Goal: Entertainment & Leisure: Browse casually

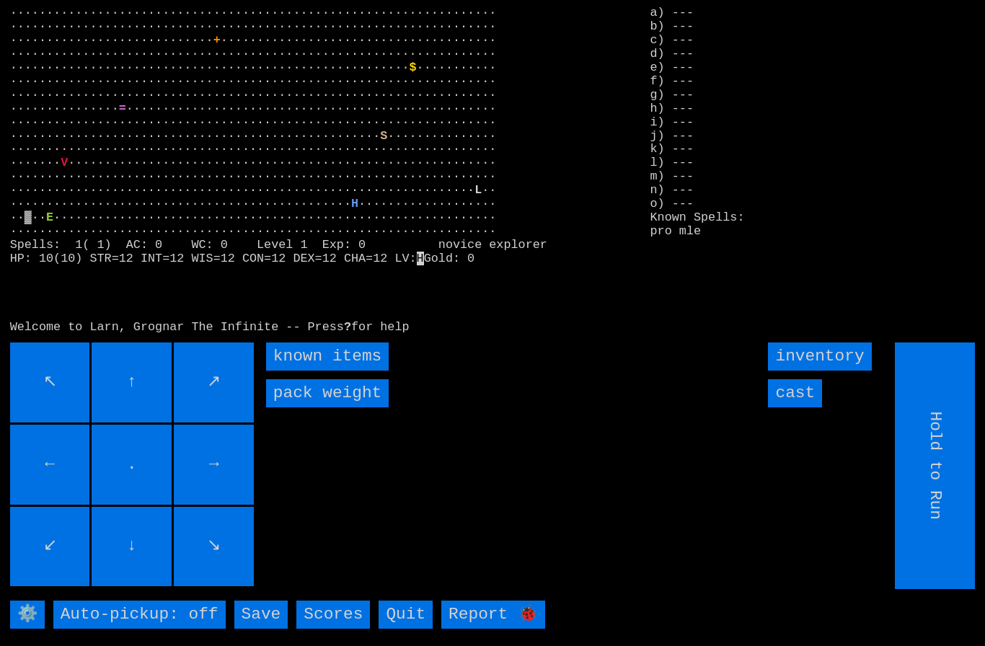
scroll to position [31, 0]
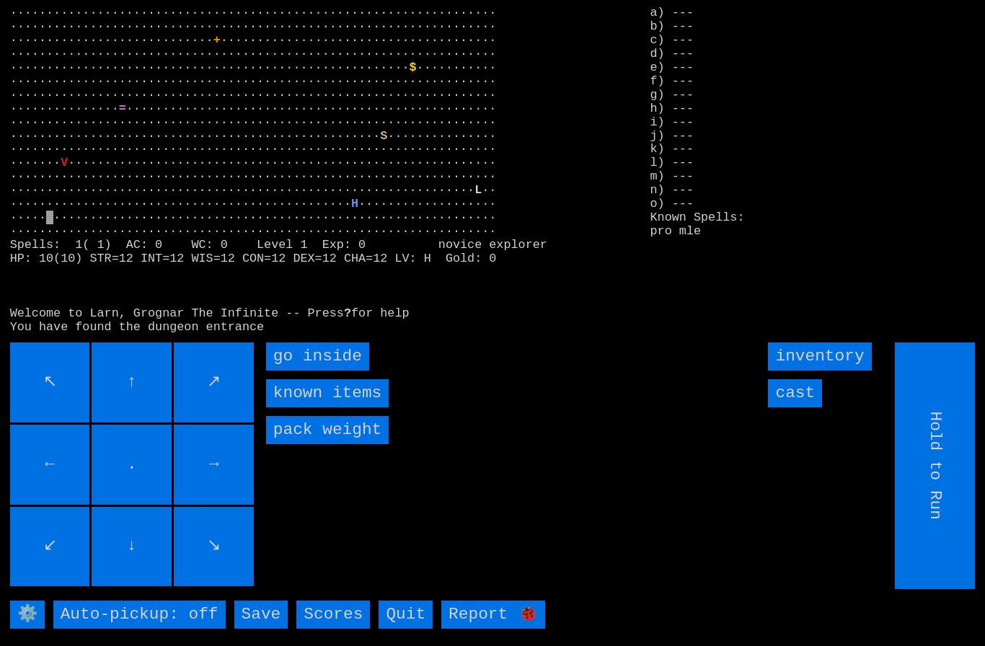
click at [330, 358] on inside "go inside" at bounding box center [317, 356] width 103 height 28
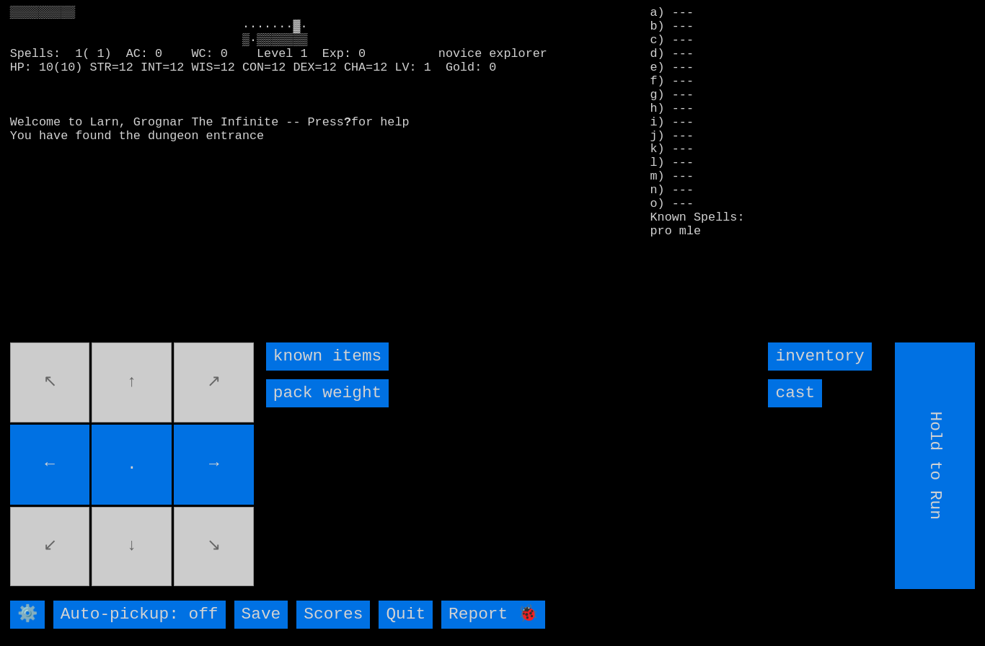
type input "Choose Direction"
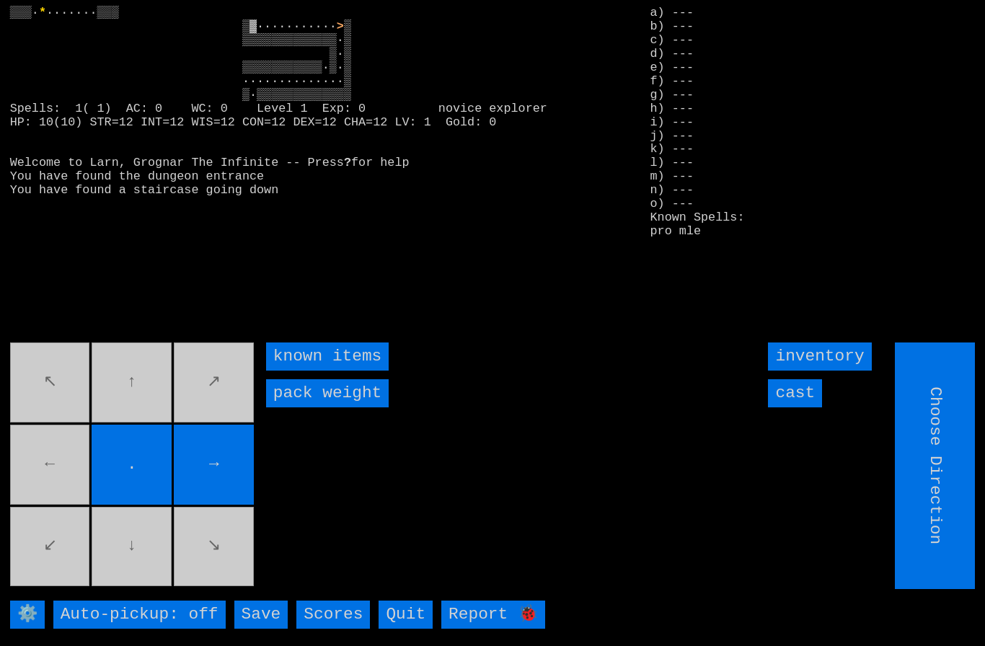
type input "Hold to Run"
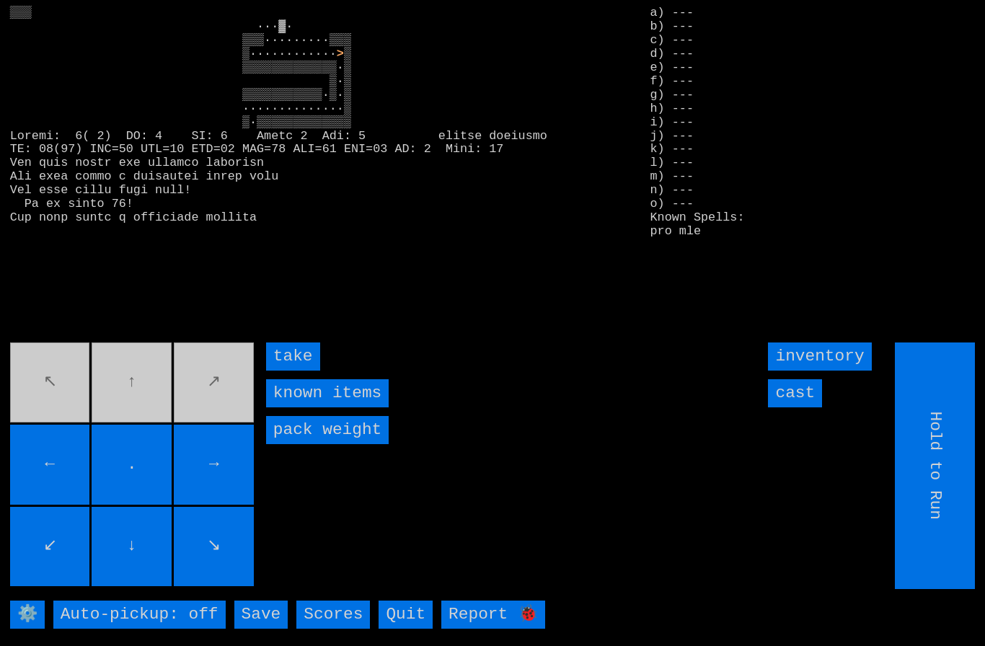
click at [298, 350] on input "take" at bounding box center [293, 356] width 54 height 28
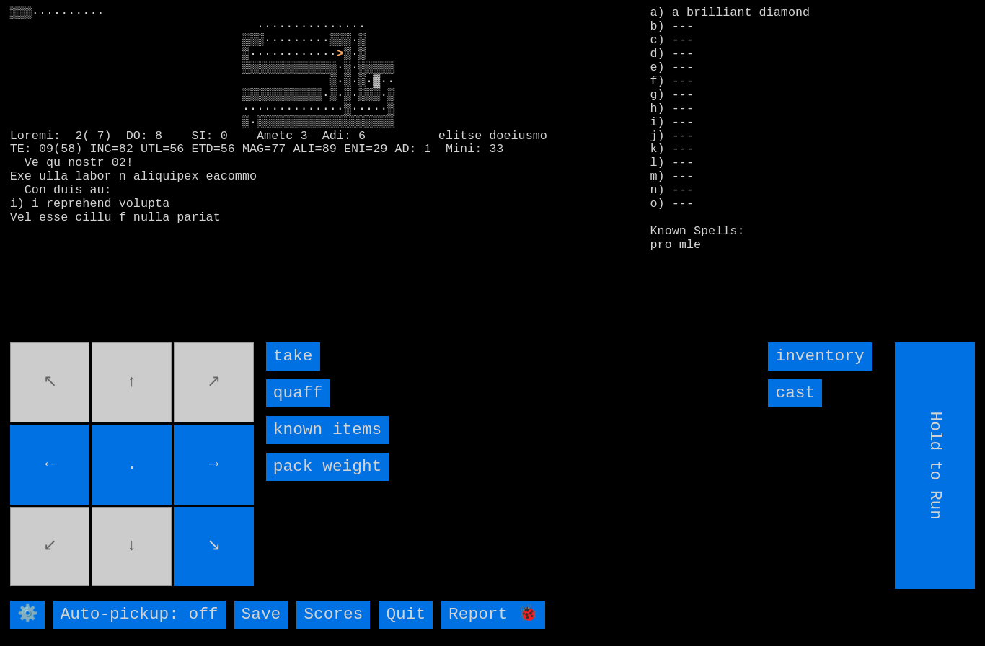
click at [290, 386] on input "quaff" at bounding box center [297, 393] width 63 height 28
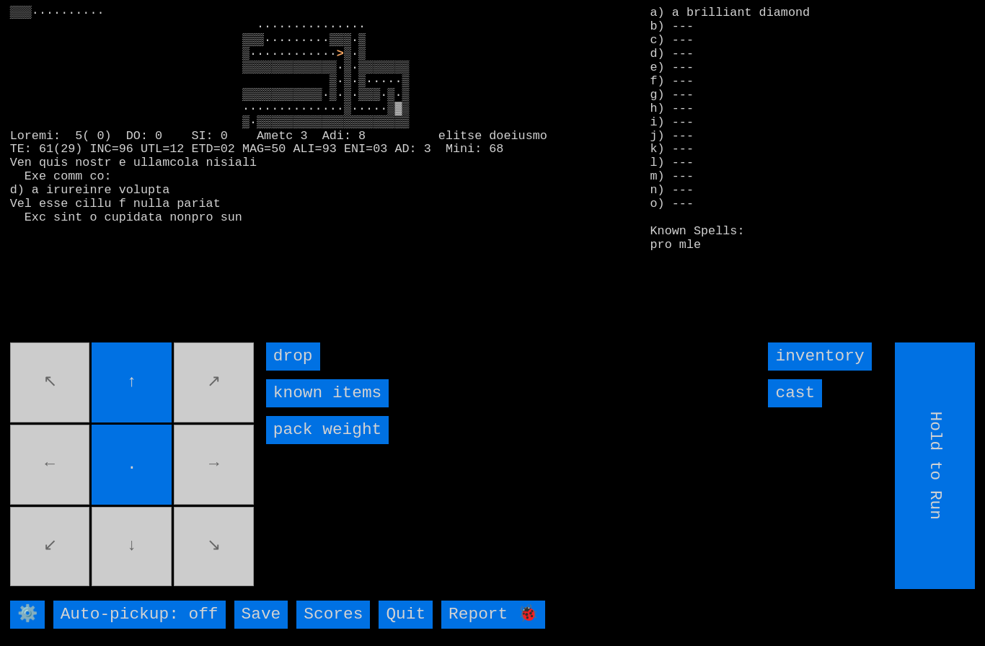
type input "Choose Direction"
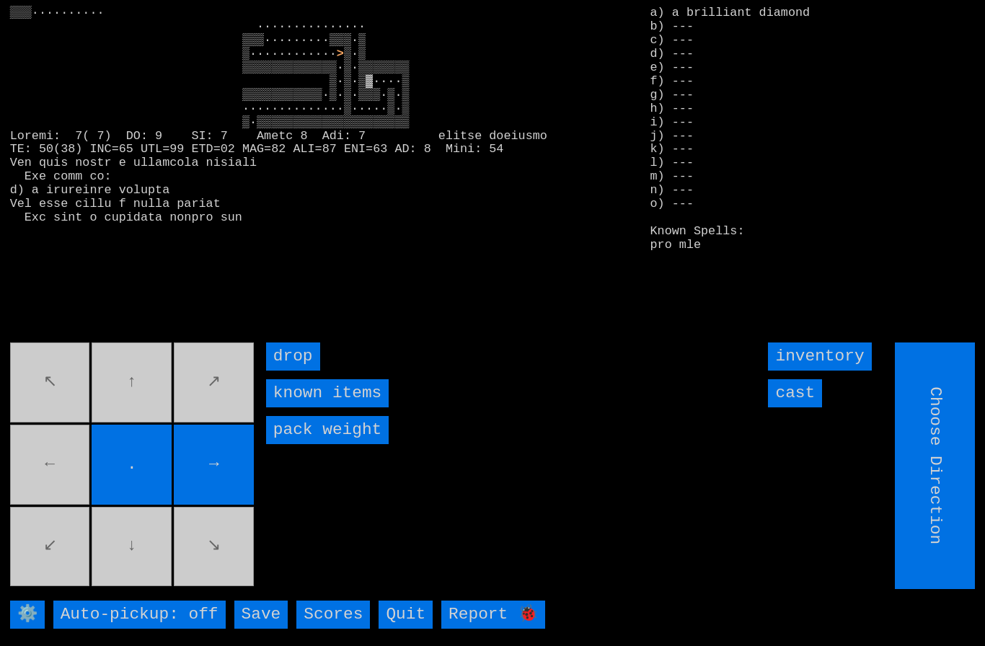
type input "Hold to Run"
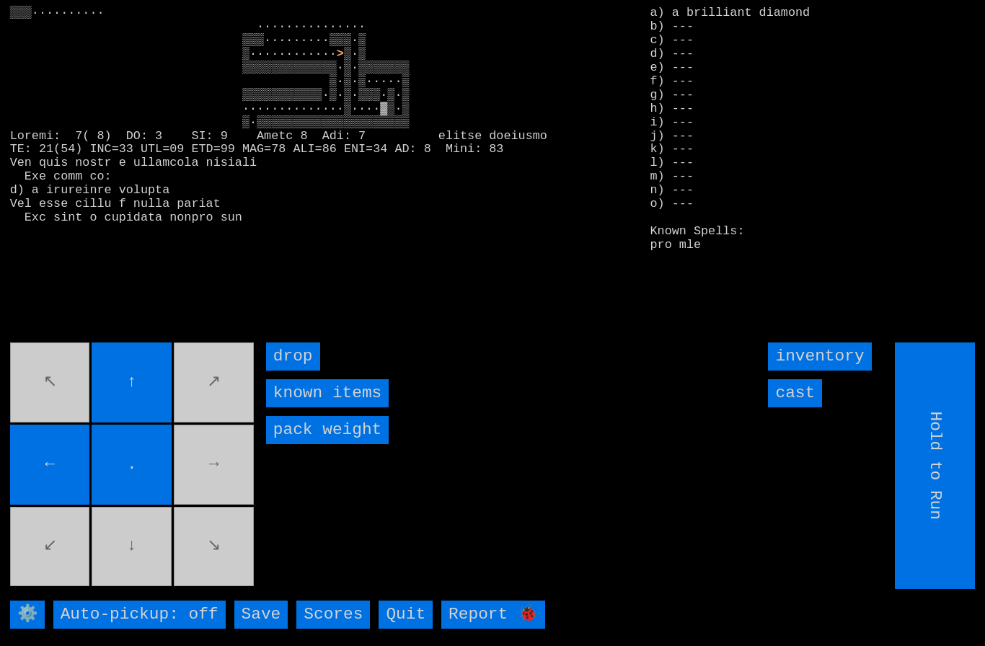
type input "Choose Direction"
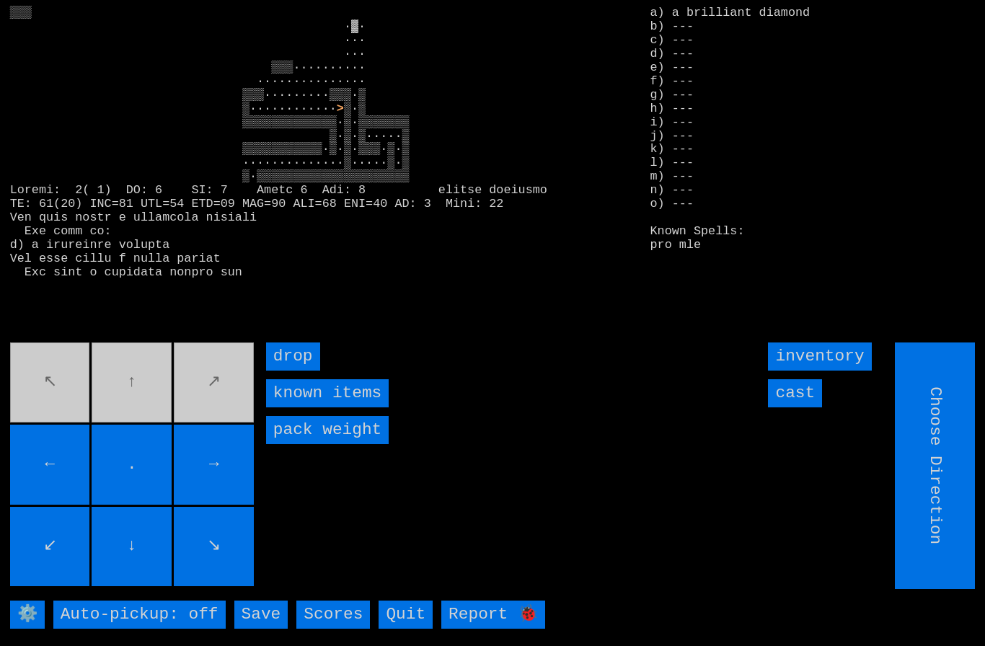
type input "Hold to Run"
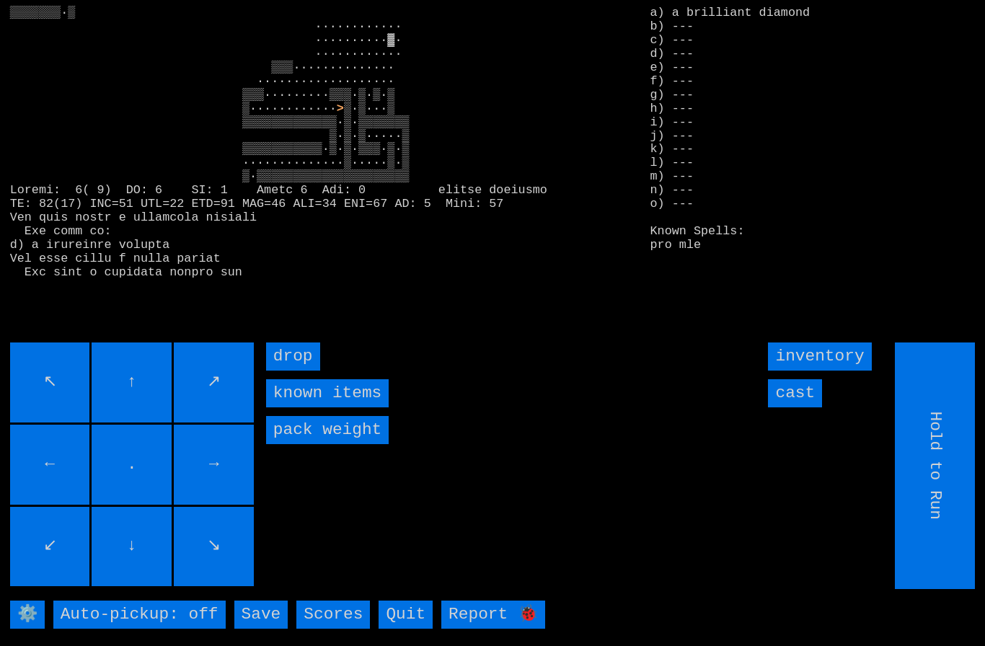
click at [171, 438] on input "." at bounding box center [132, 465] width 80 height 80
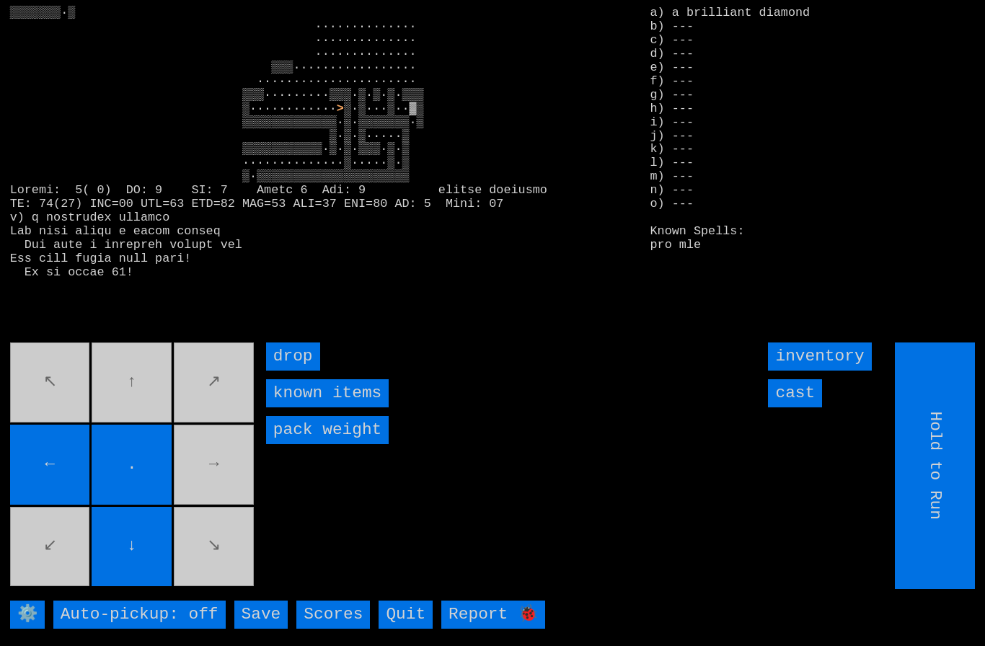
type input "Choose Direction"
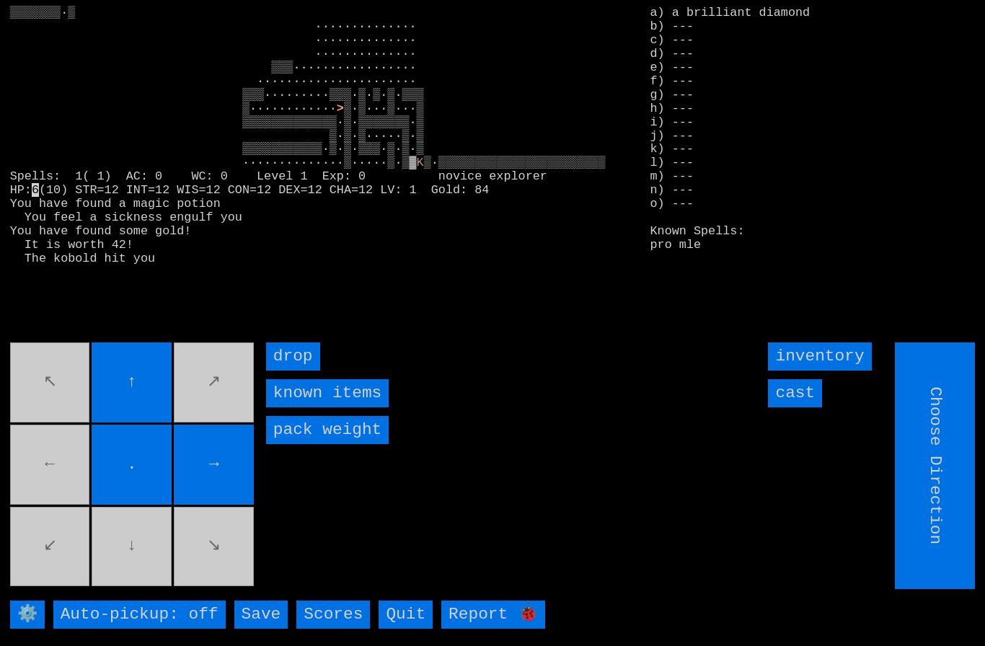
type input "Hold to Run"
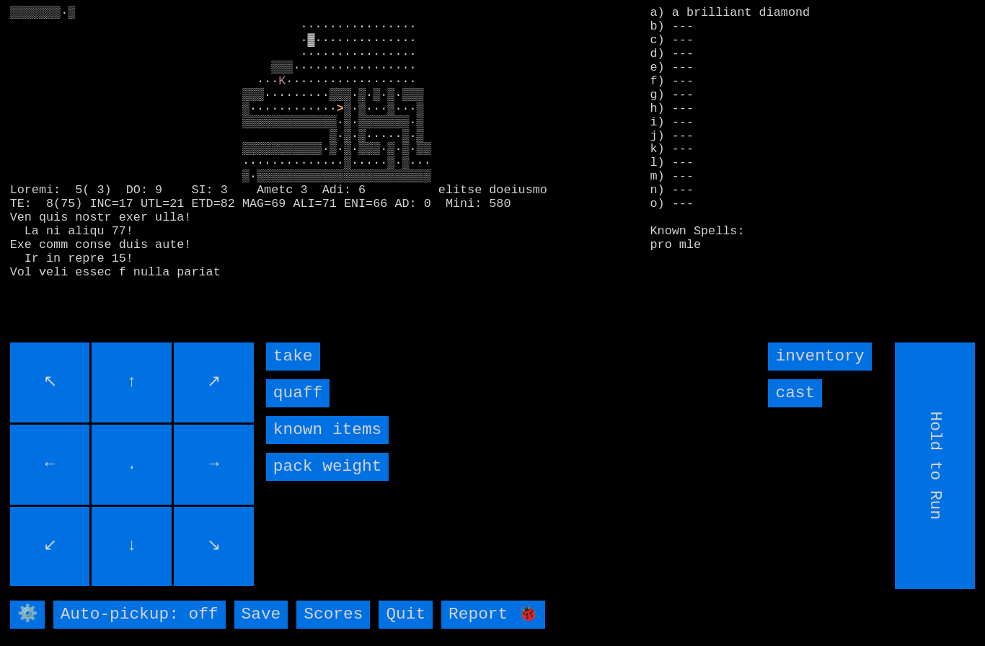
click at [295, 381] on input "quaff" at bounding box center [297, 393] width 63 height 28
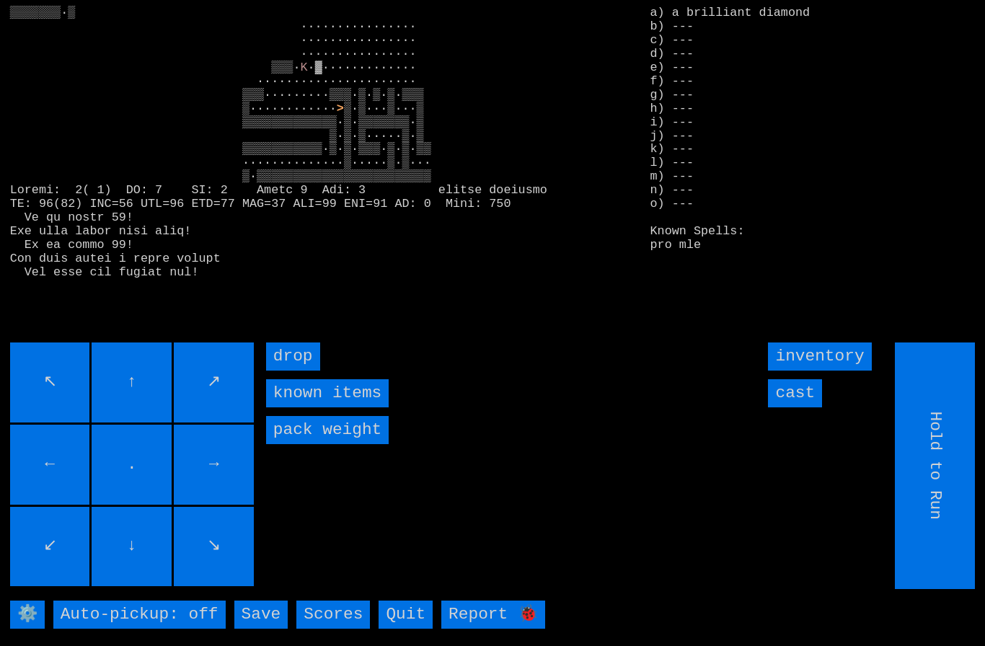
click at [806, 393] on input "cast" at bounding box center [795, 393] width 54 height 28
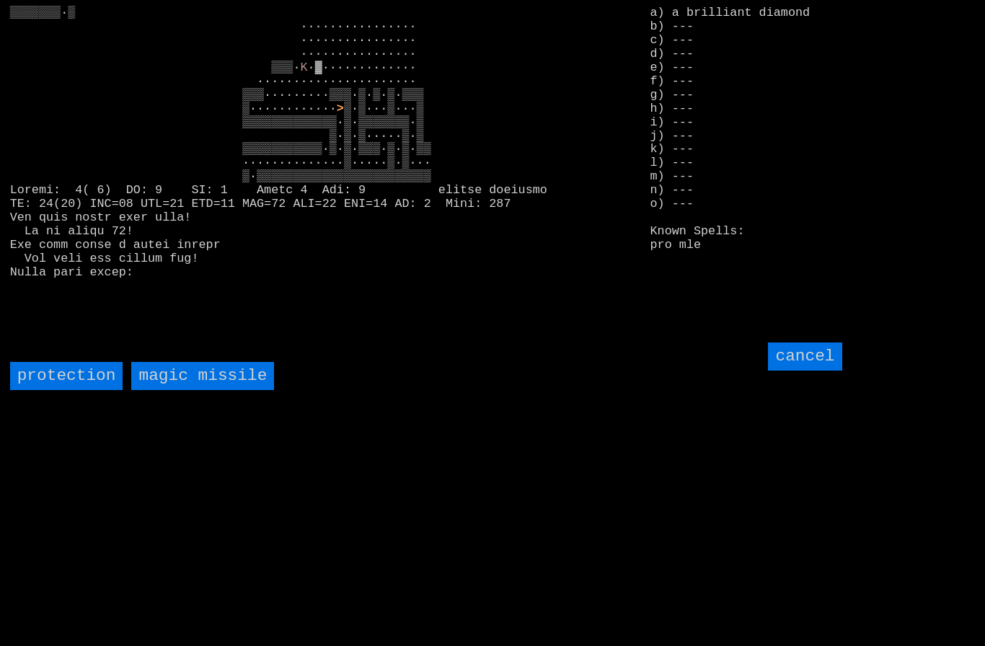
click at [189, 370] on missile "magic missile" at bounding box center [202, 376] width 143 height 28
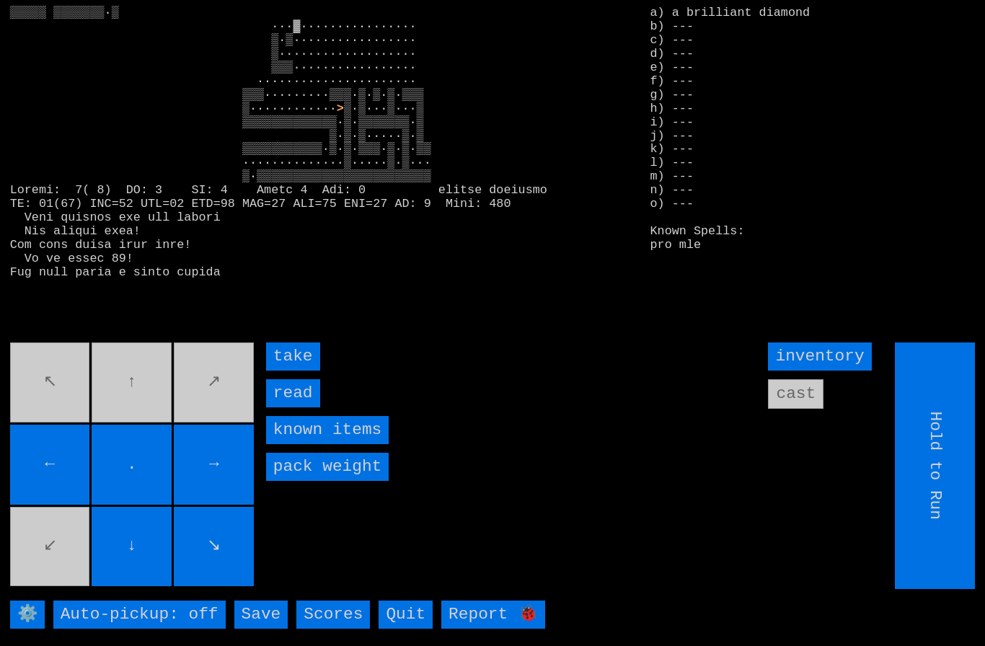
click at [293, 350] on input "take" at bounding box center [293, 356] width 54 height 28
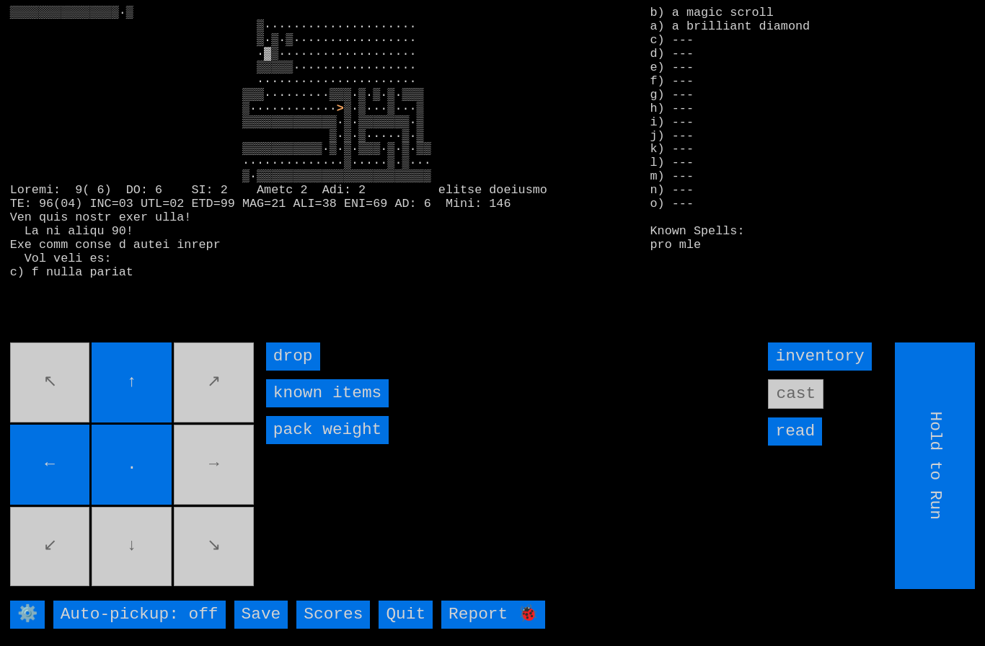
click at [134, 546] on movebuttons "↖ ↑ ↗ ← . → ↙ ↓ ↘" at bounding box center [133, 465] width 247 height 247
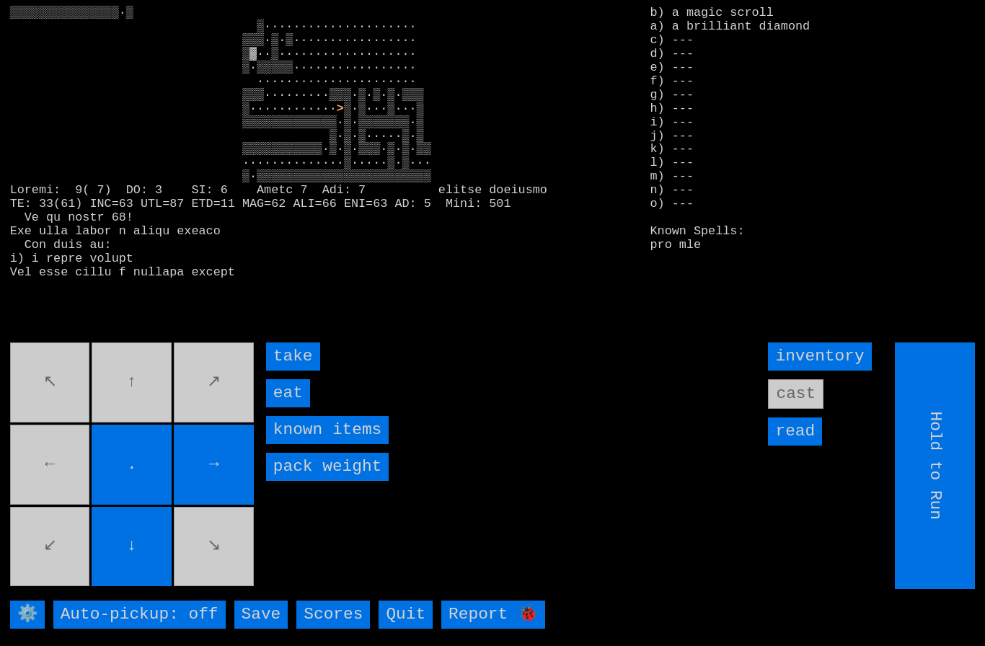
click at [291, 379] on input "eat" at bounding box center [288, 393] width 44 height 28
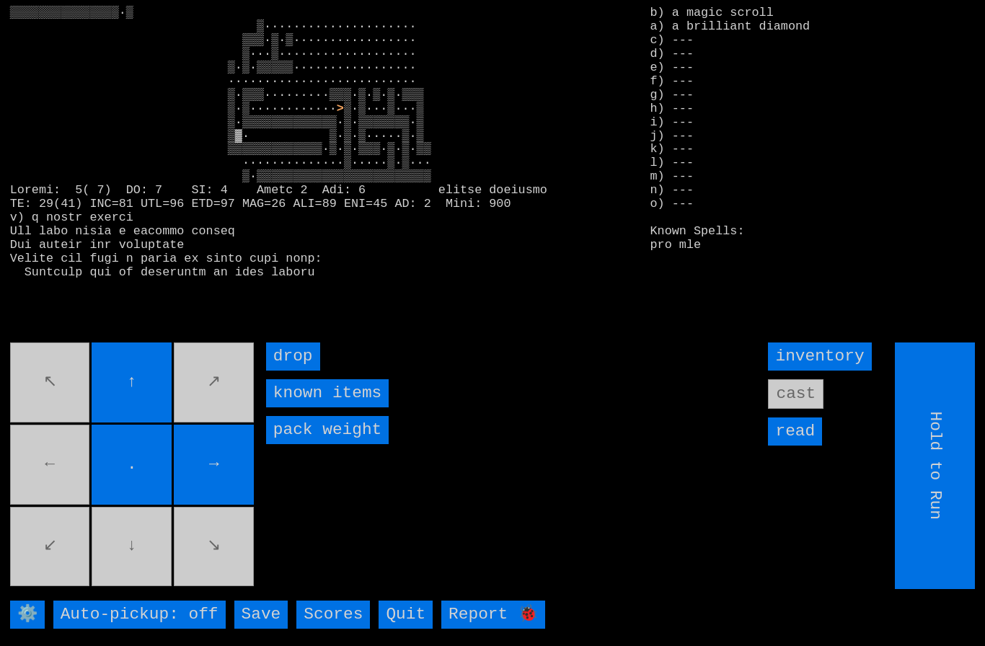
type input "Choose Direction"
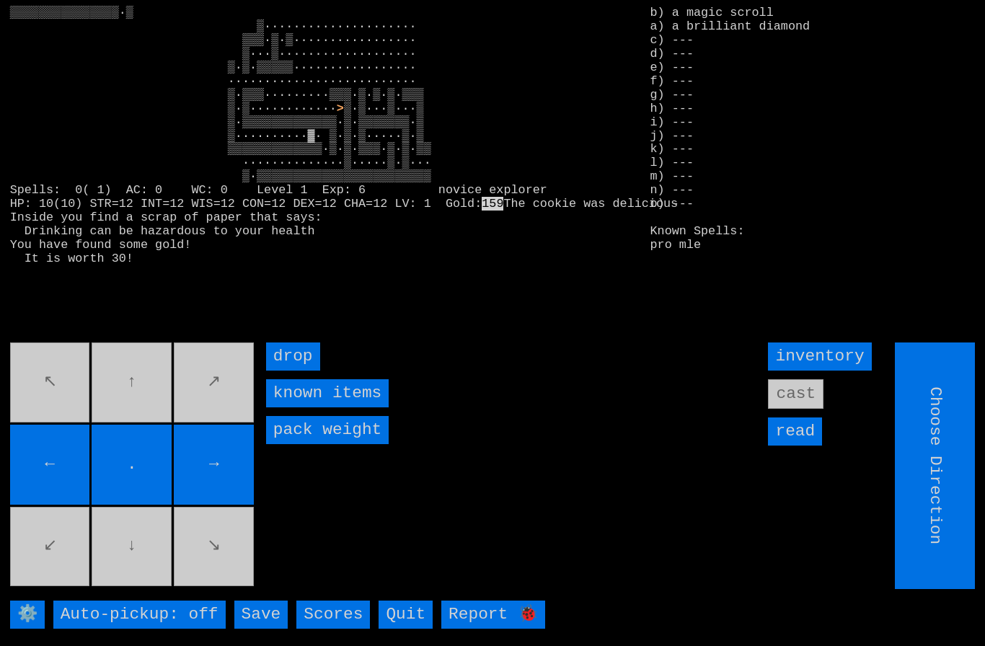
type input "Hold to Run"
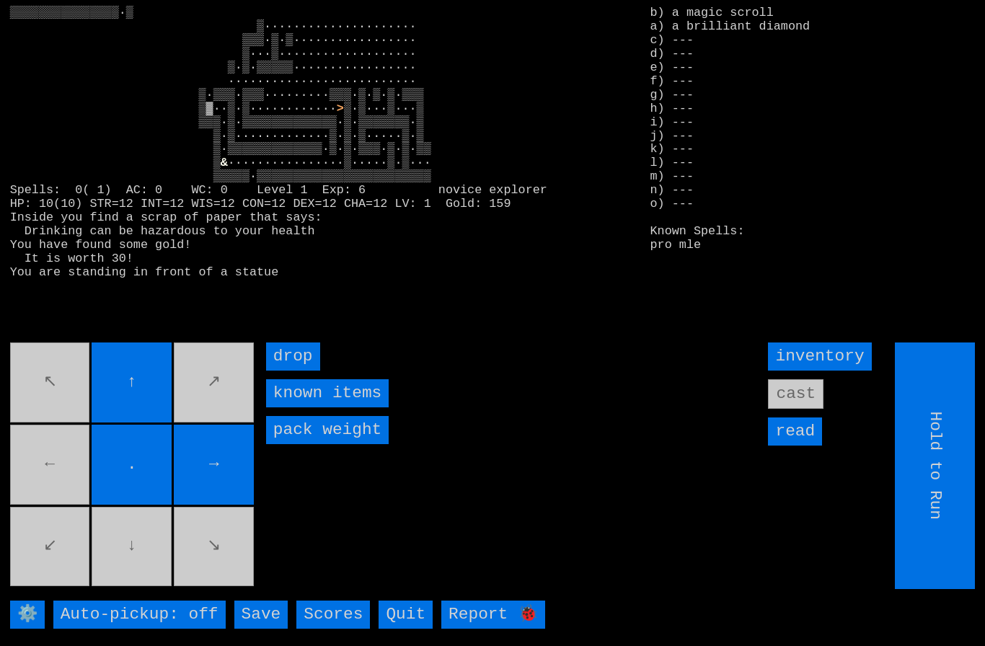
click at [53, 461] on movebuttons "↖ ↑ ↗ ← . → ↙ ↓ ↘" at bounding box center [133, 465] width 247 height 247
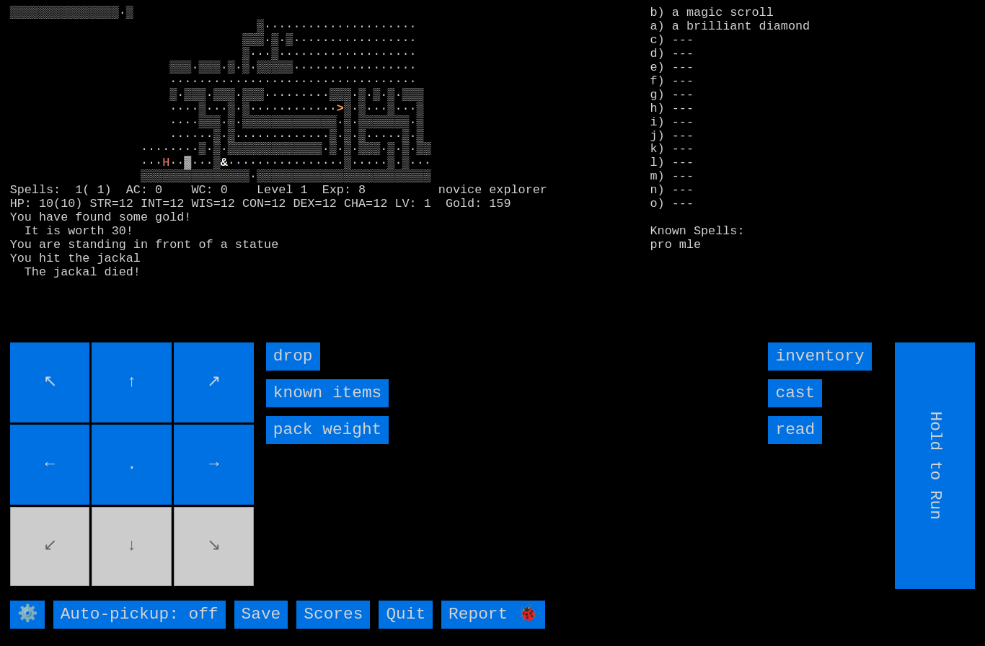
click at [802, 388] on input "cast" at bounding box center [795, 393] width 54 height 28
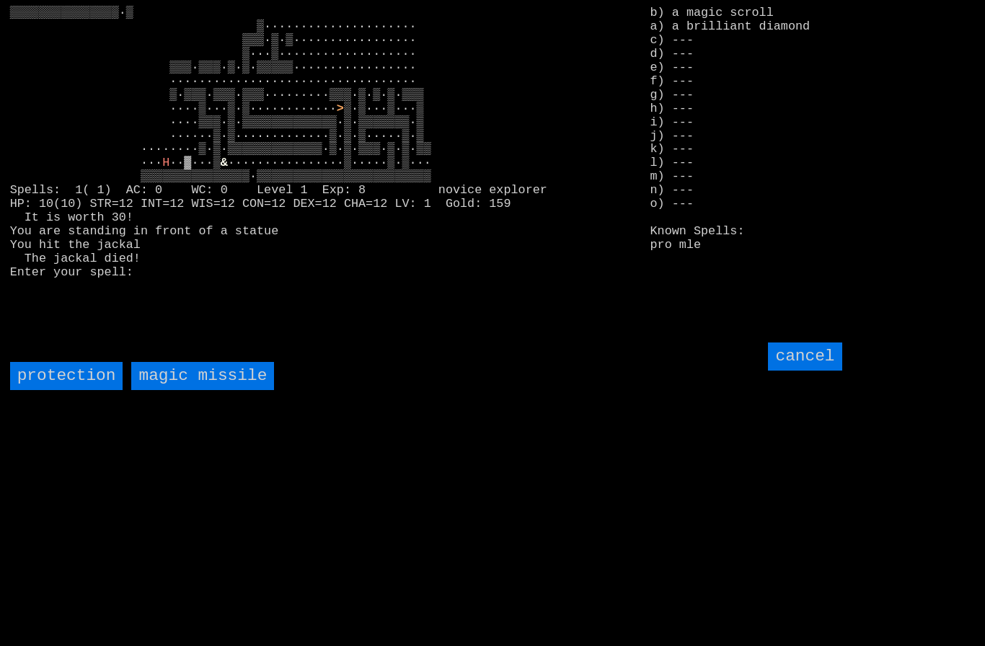
click at [190, 368] on missile "magic missile" at bounding box center [202, 376] width 143 height 28
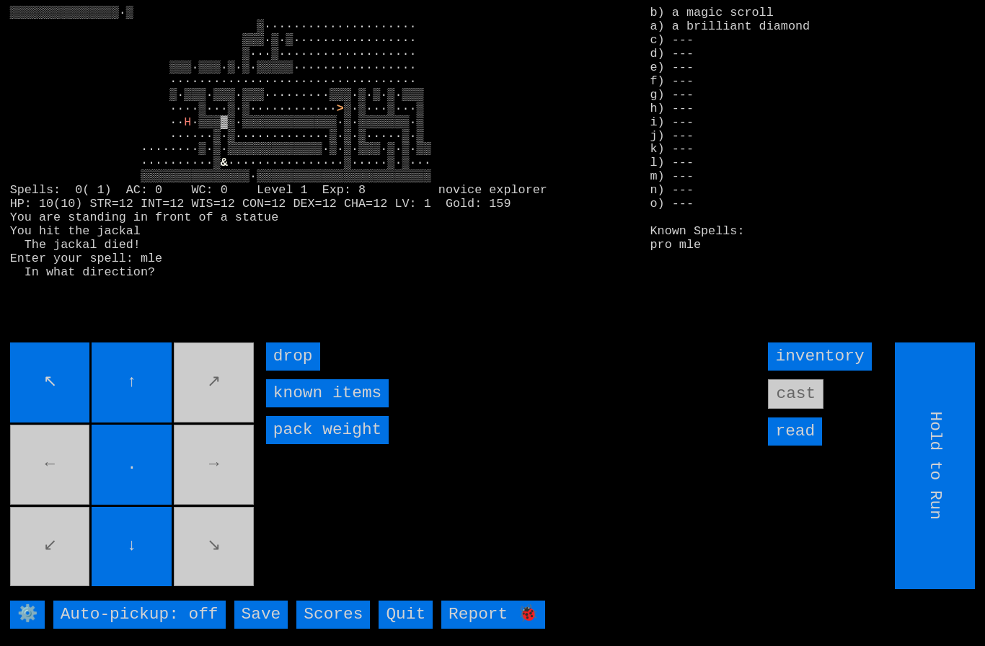
click at [229, 532] on movebuttons "↖ ↑ ↗ ← . → ↙ ↓ ↘" at bounding box center [133, 465] width 247 height 247
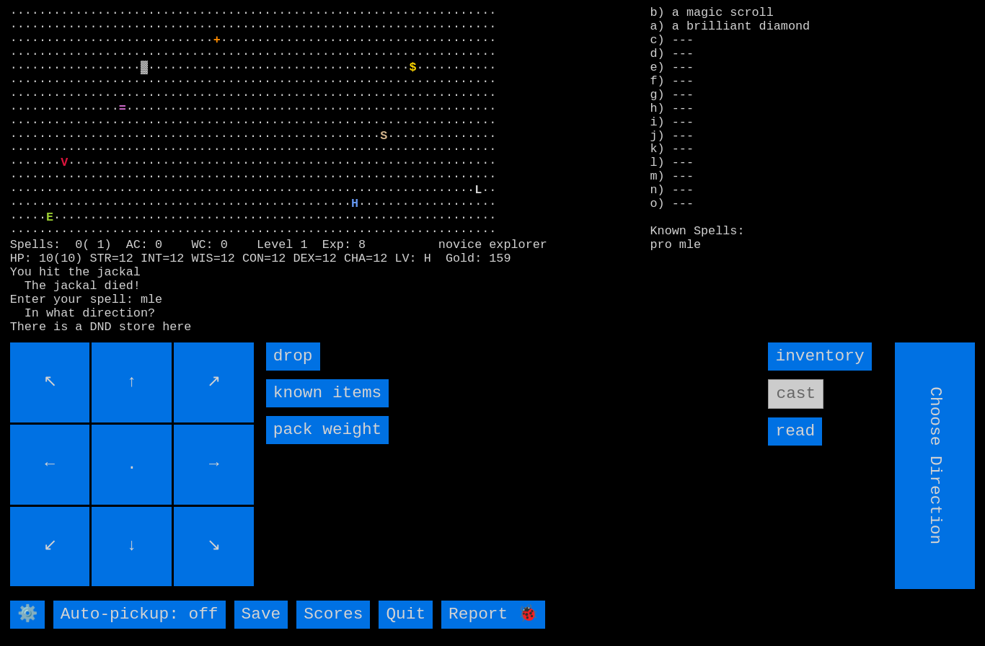
type input "Hold to Run"
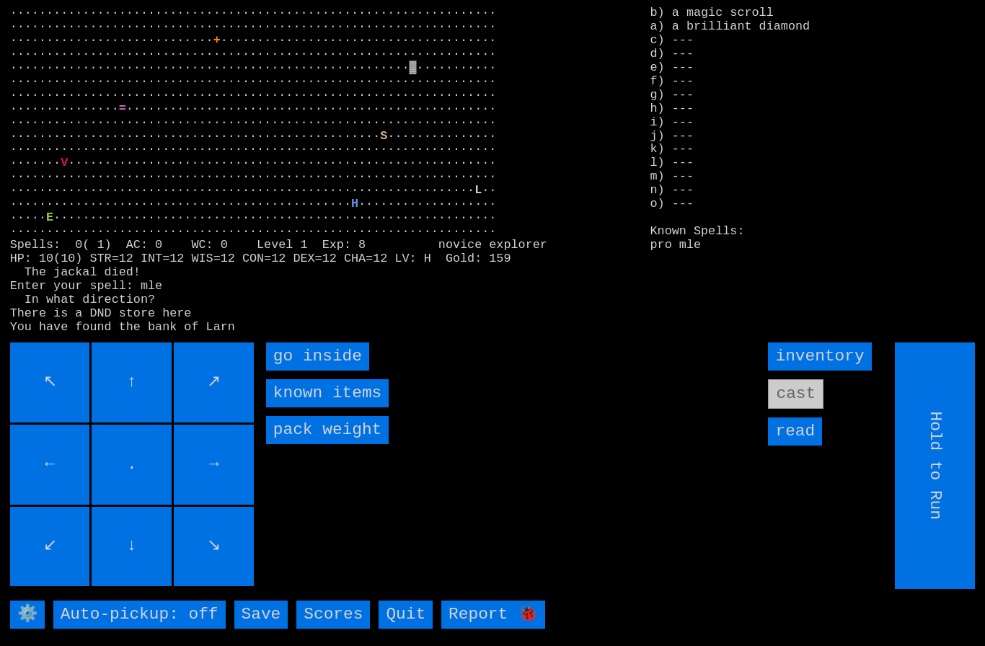
click at [305, 349] on inside "go inside" at bounding box center [317, 356] width 103 height 28
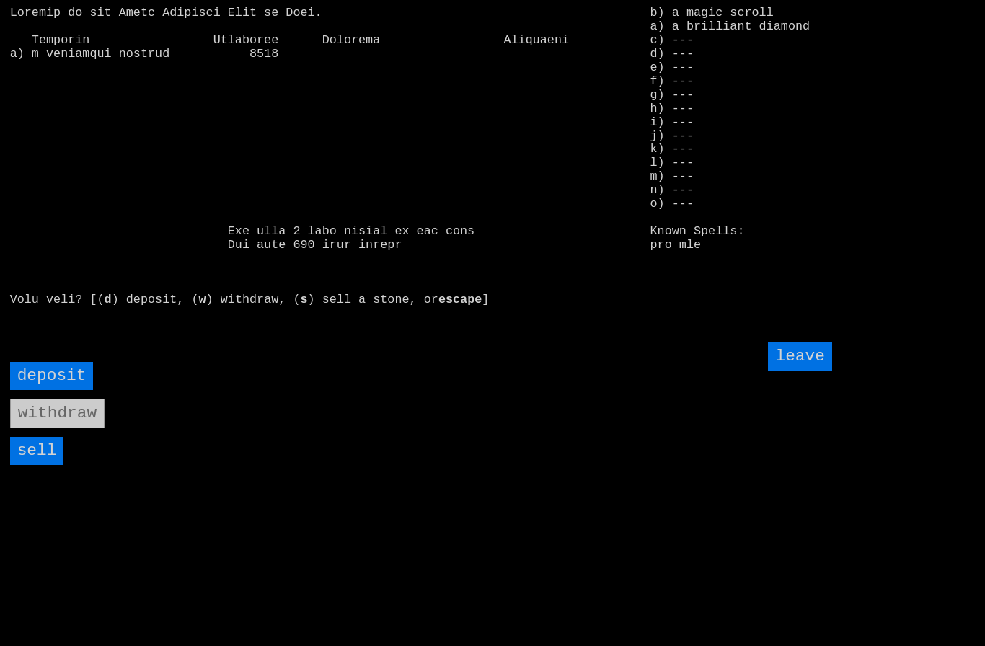
click at [43, 443] on input "sell" at bounding box center [37, 451] width 54 height 28
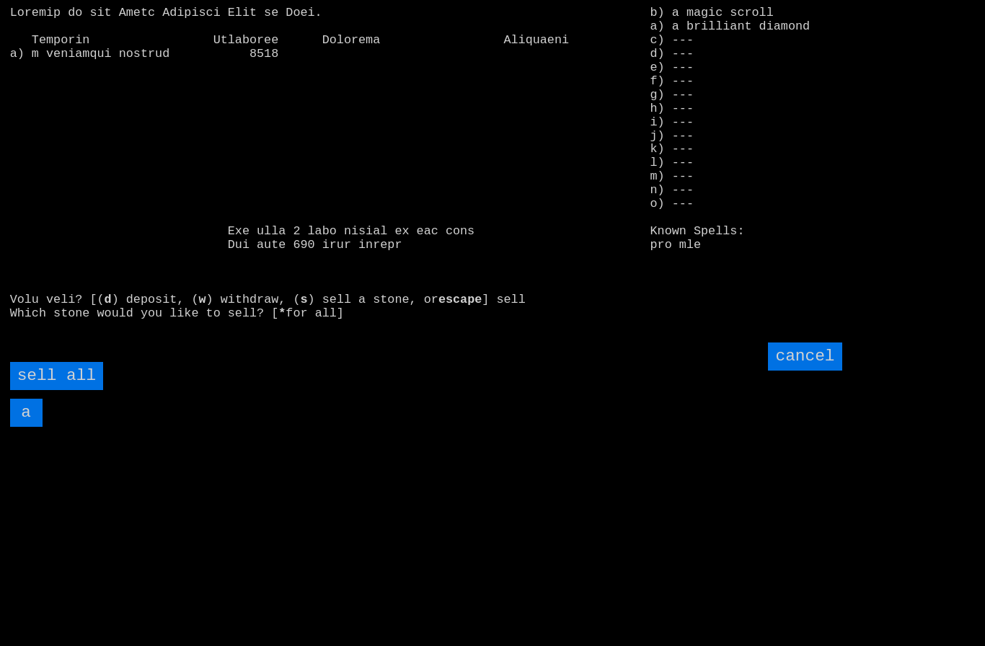
click at [30, 407] on input "a" at bounding box center [26, 413] width 32 height 28
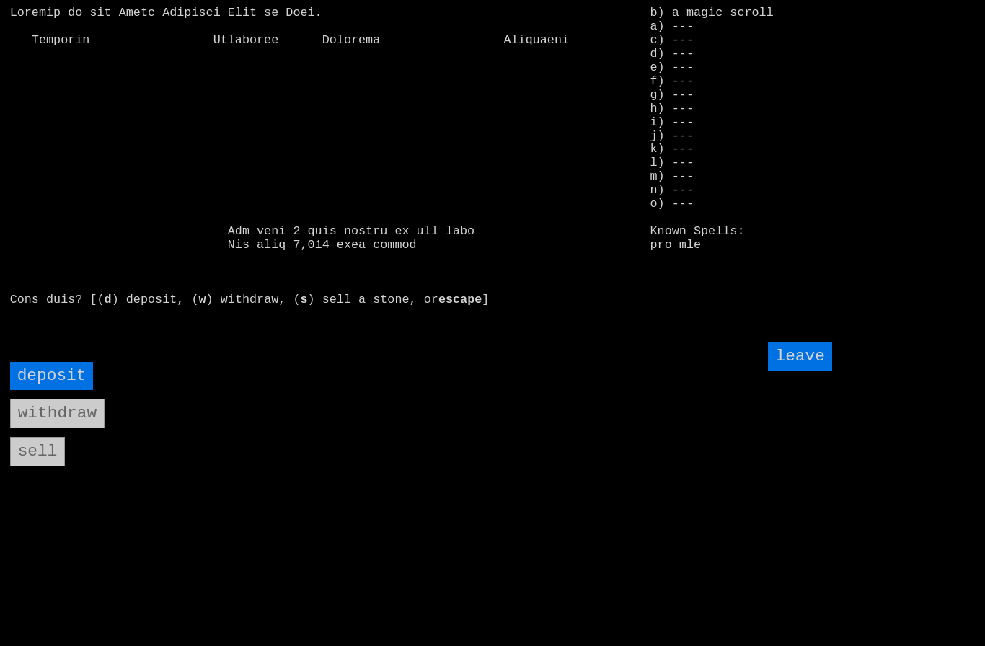
click at [812, 355] on input "leave" at bounding box center [799, 356] width 63 height 28
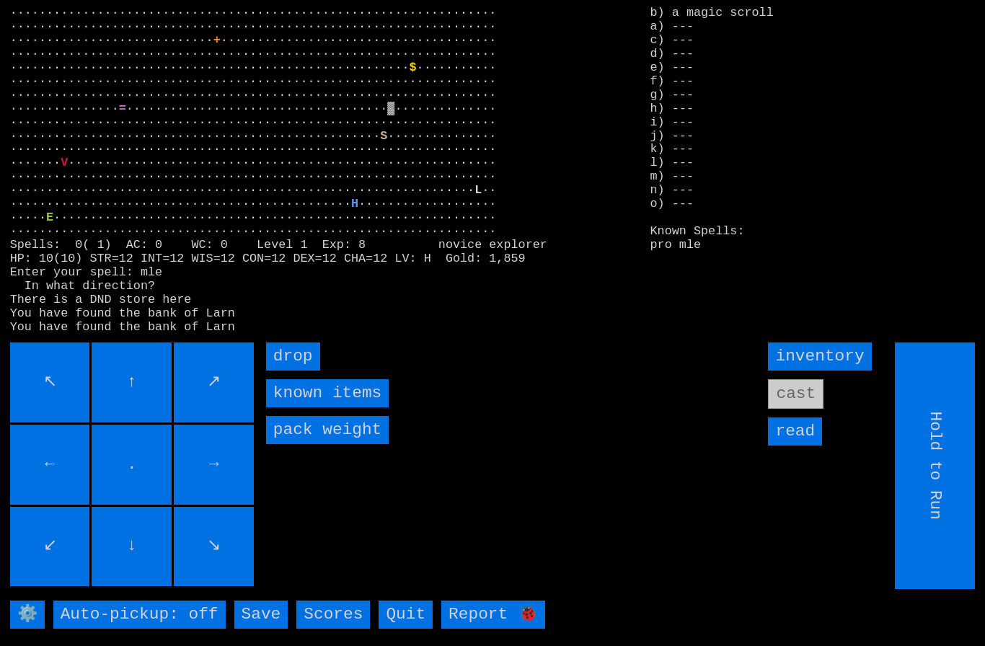
scroll to position [0, 0]
type input "Choose Direction"
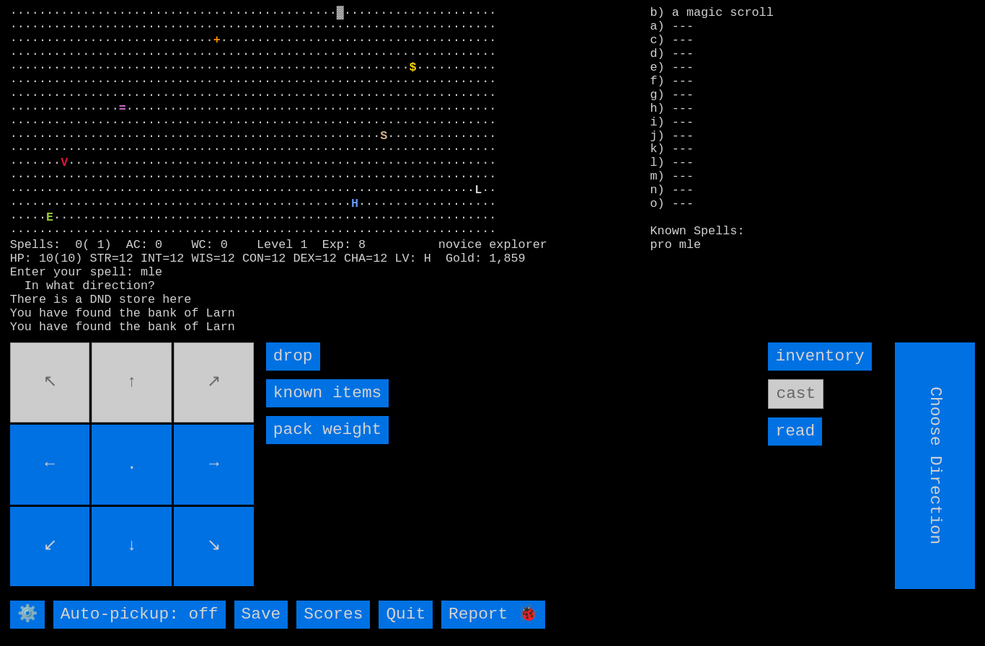
type input "Hold to Run"
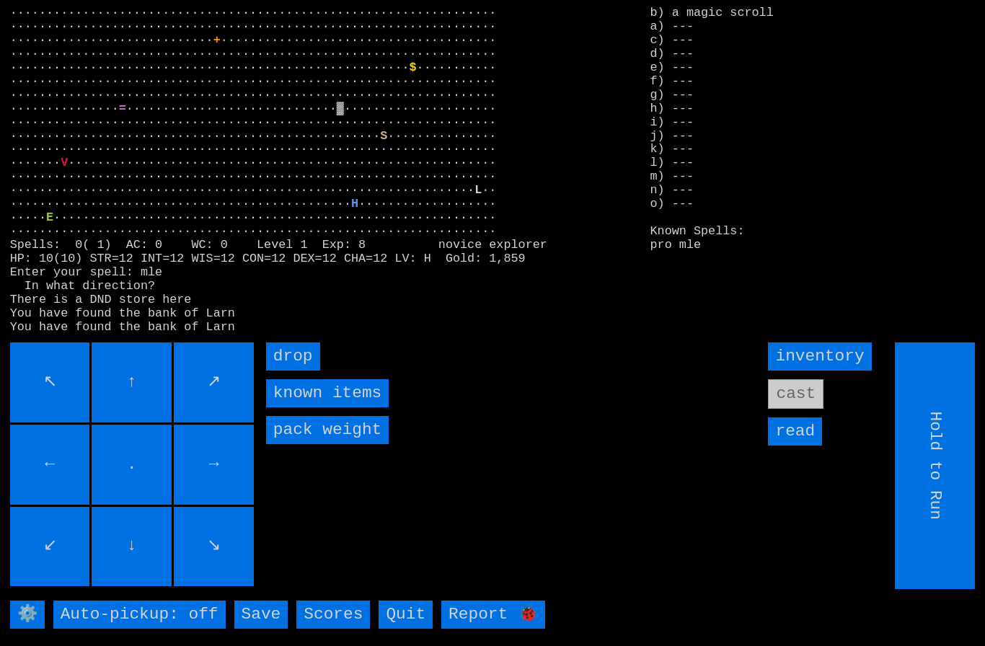
type input "Choose Direction"
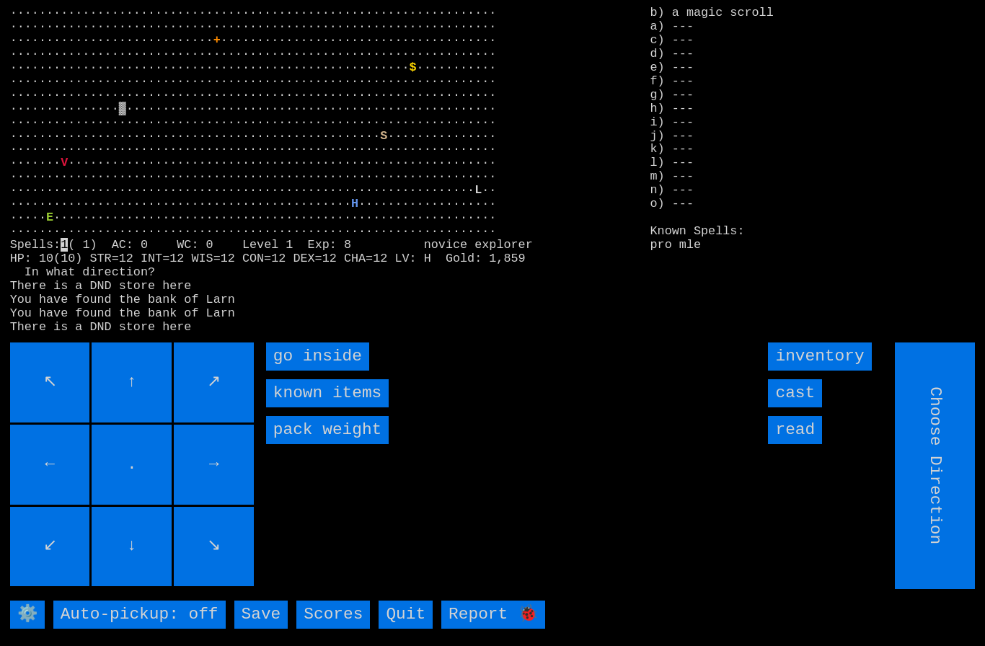
type input "Hold to Run"
click at [300, 370] on inside "go inside" at bounding box center [317, 356] width 103 height 28
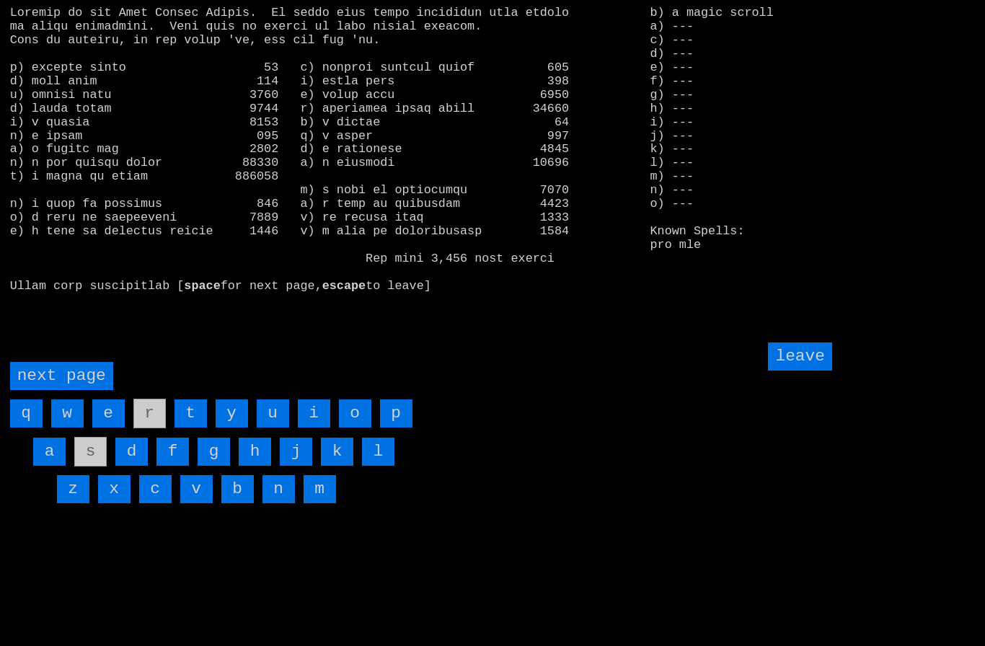
click at [324, 503] on input "m" at bounding box center [319, 489] width 32 height 28
click at [809, 370] on input "leave" at bounding box center [799, 356] width 63 height 28
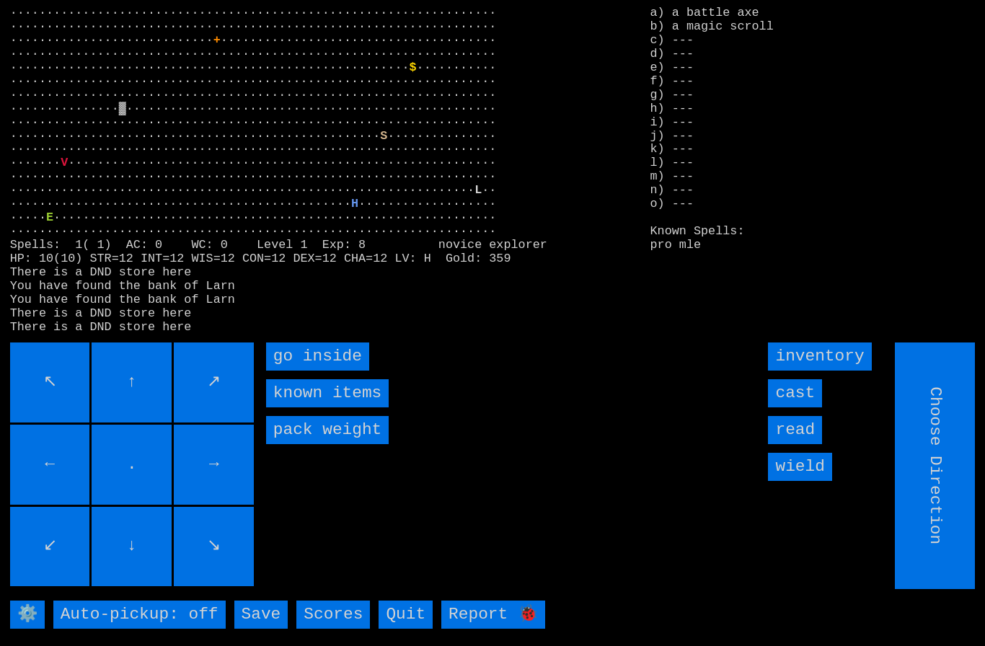
type input "Hold to Run"
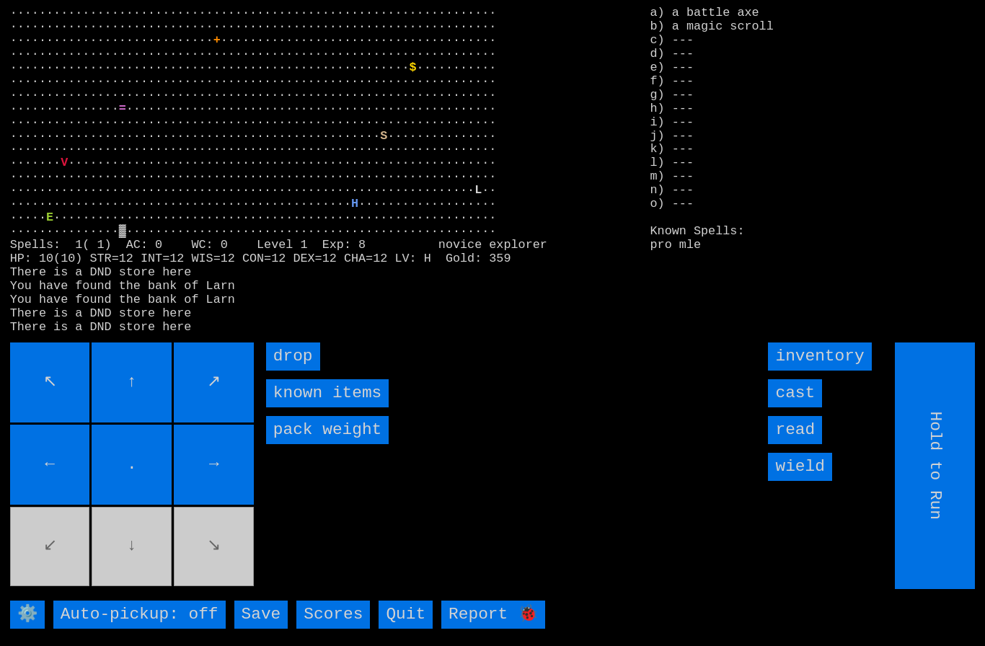
click at [296, 370] on input "drop" at bounding box center [293, 356] width 54 height 28
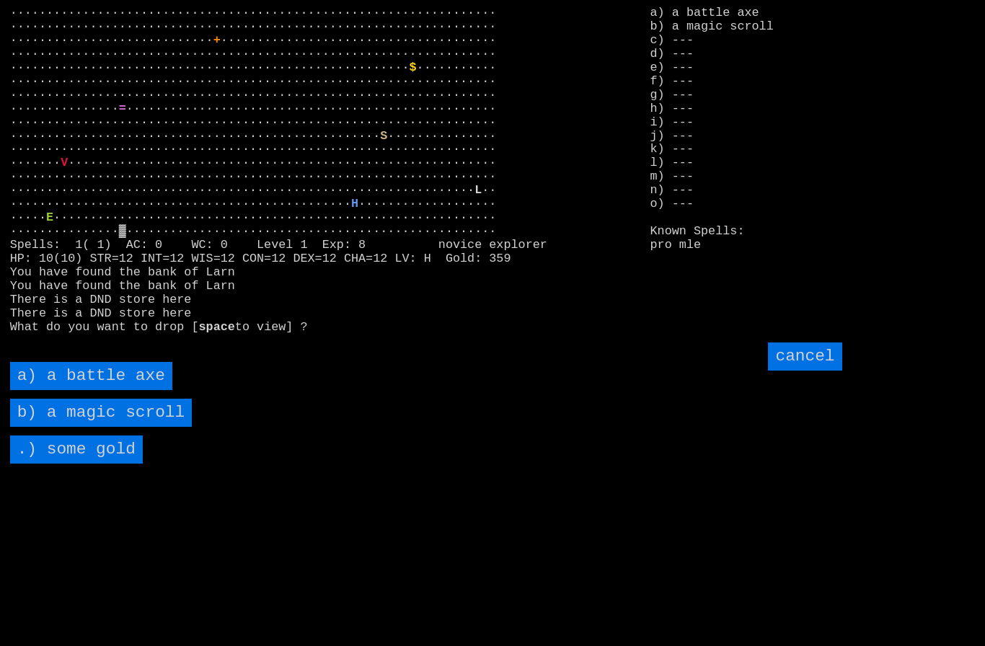
click at [50, 427] on scroll "b) a magic scroll" at bounding box center [101, 413] width 182 height 28
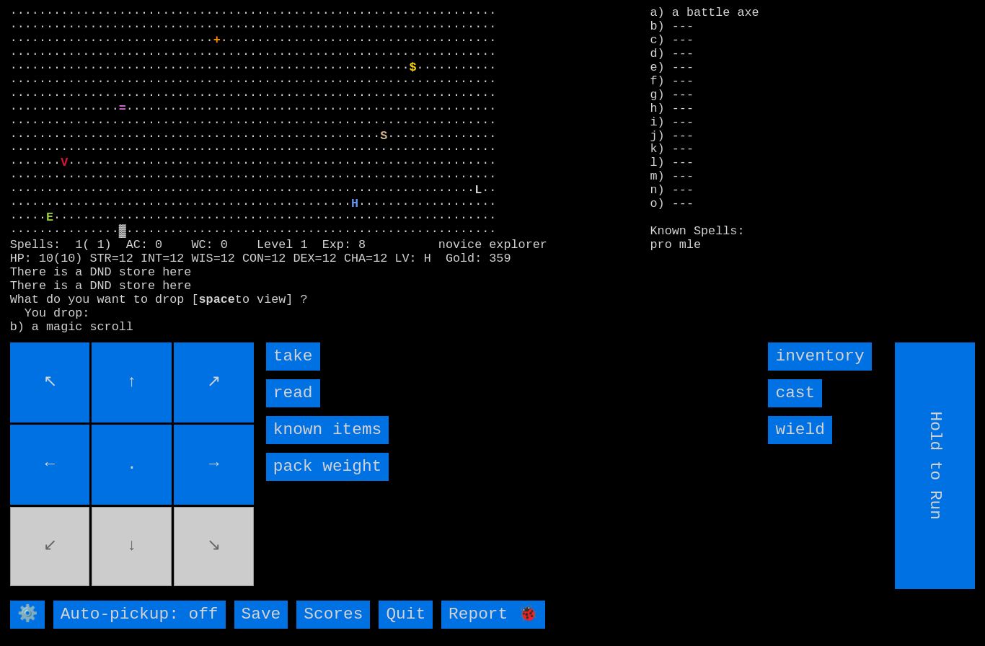
click at [817, 444] on input "wield" at bounding box center [799, 430] width 63 height 28
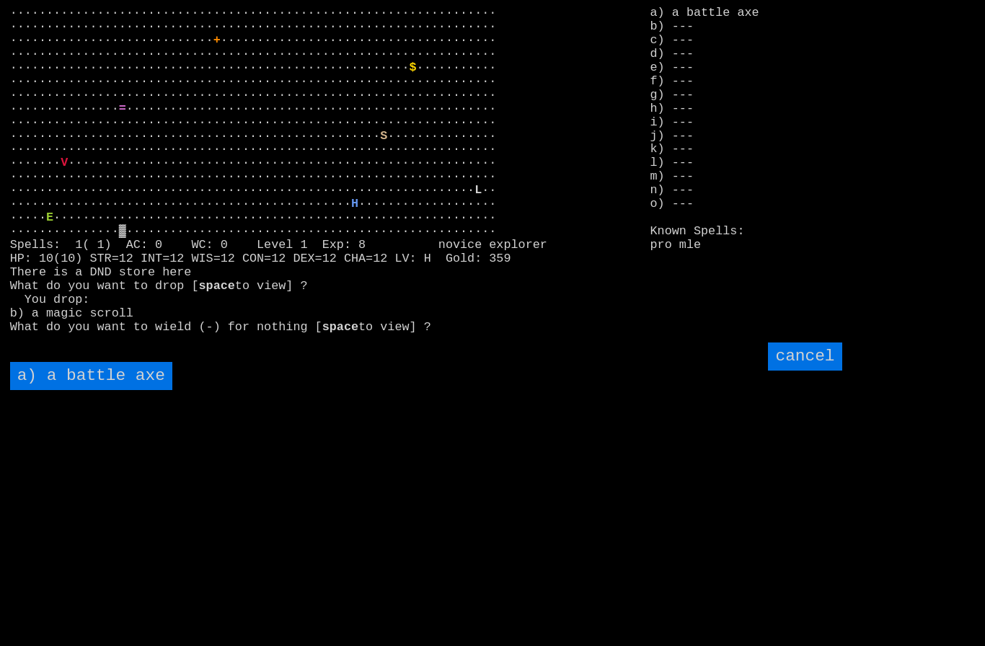
click at [86, 390] on axe "a) a battle axe" at bounding box center [91, 376] width 162 height 28
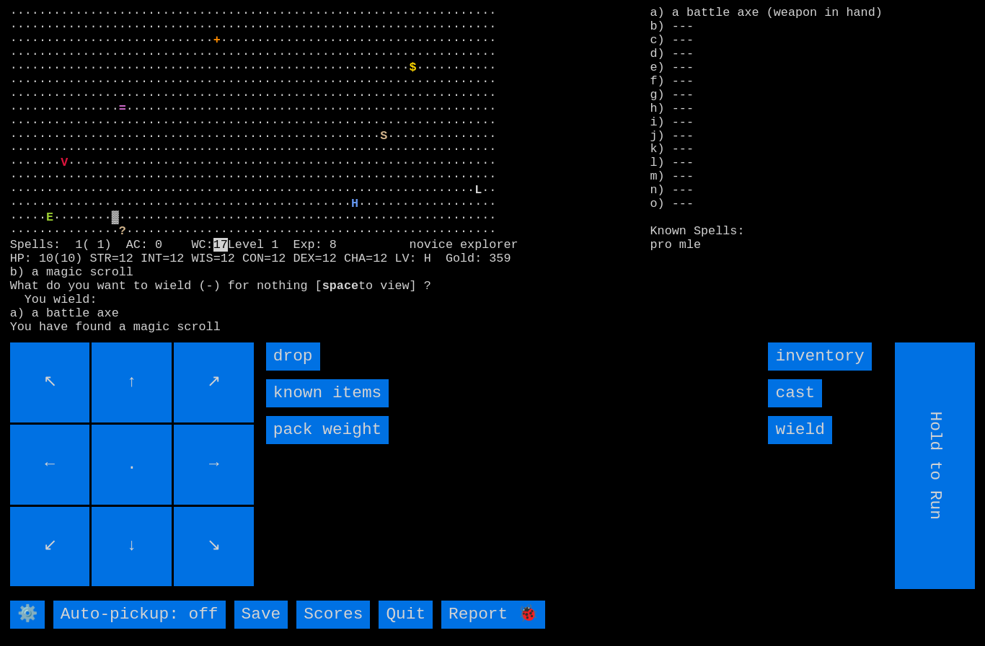
type input "Choose Direction"
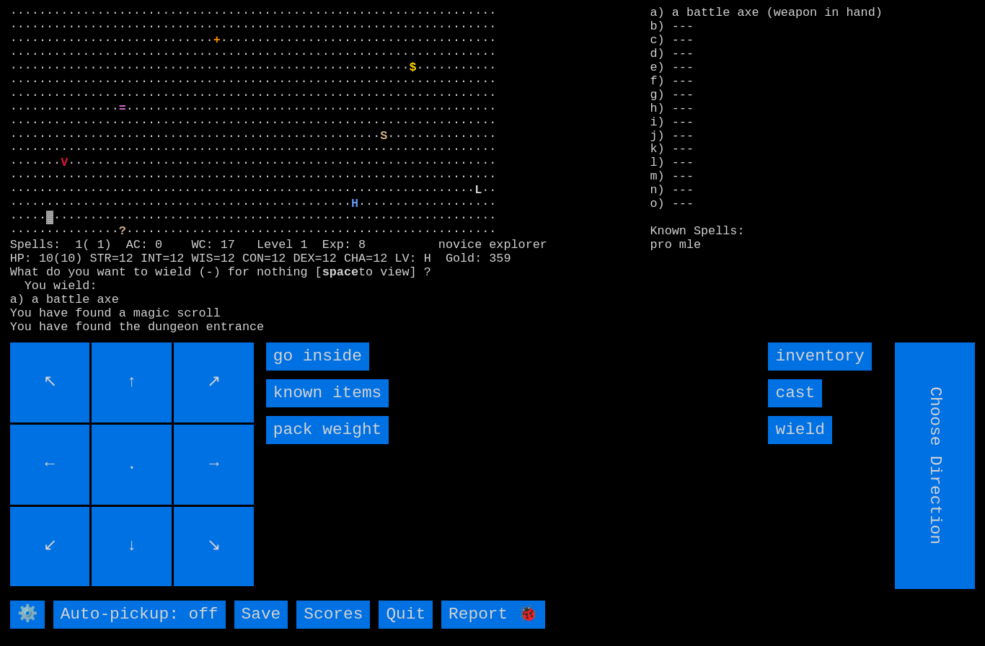
type input "Hold to Run"
click at [297, 370] on inside "go inside" at bounding box center [317, 356] width 103 height 28
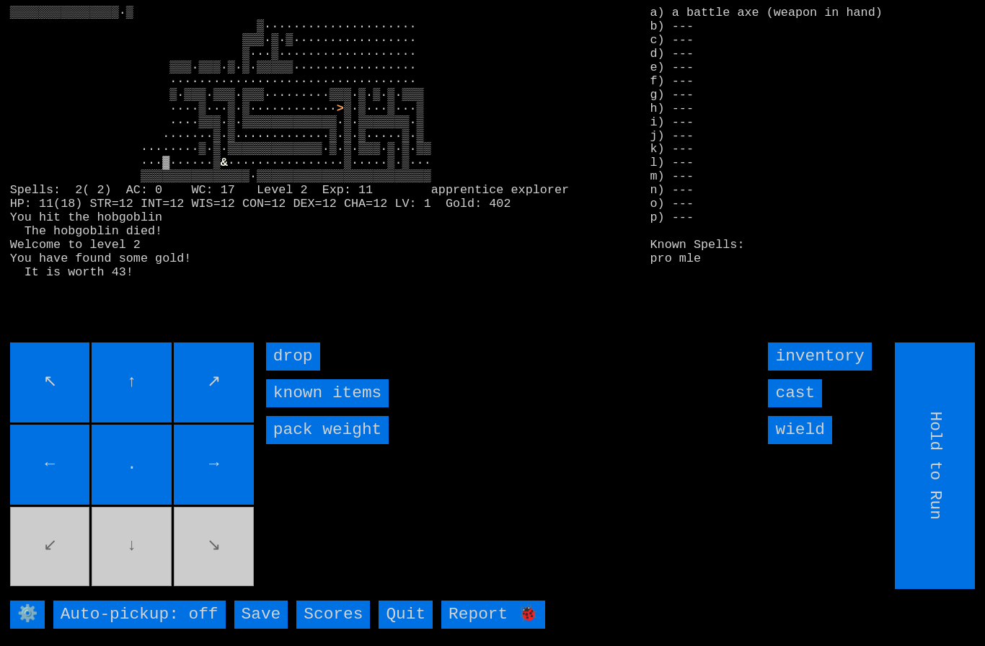
type input "Choose Direction"
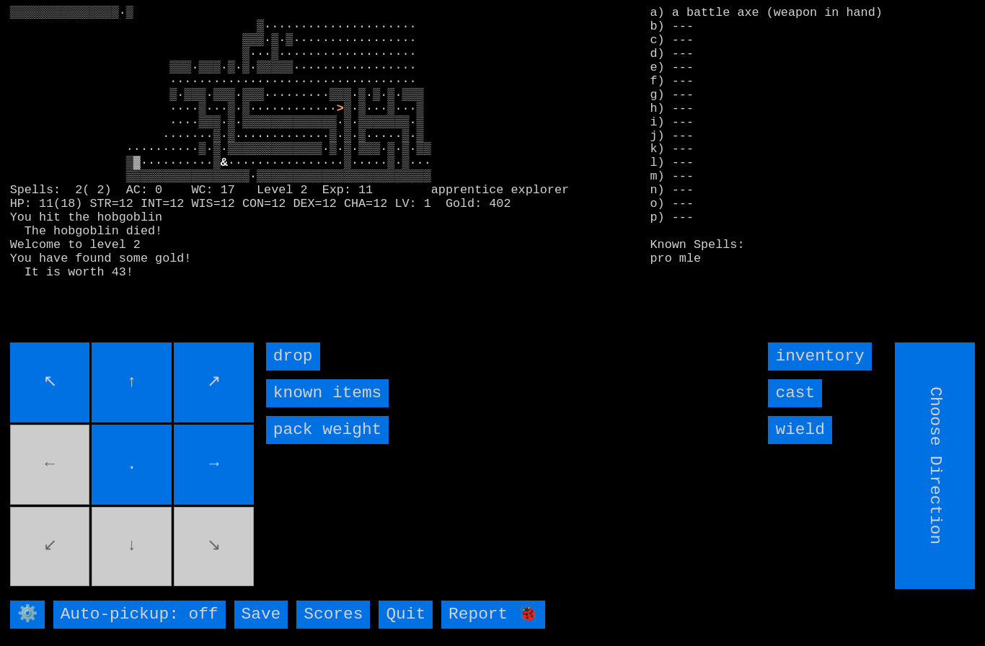
type input "Hold to Run"
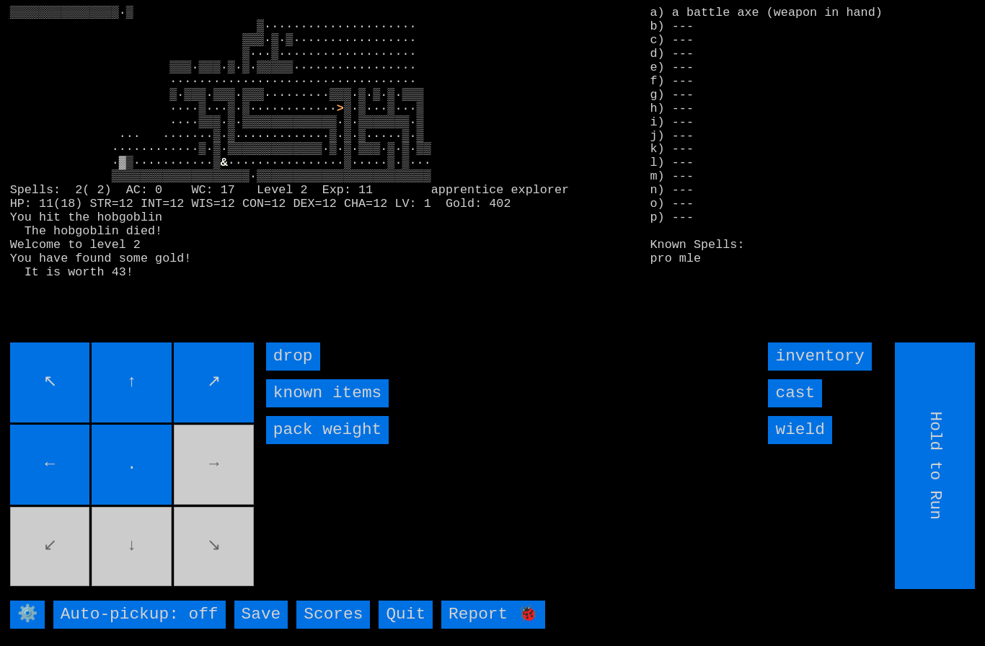
type input "Choose Direction"
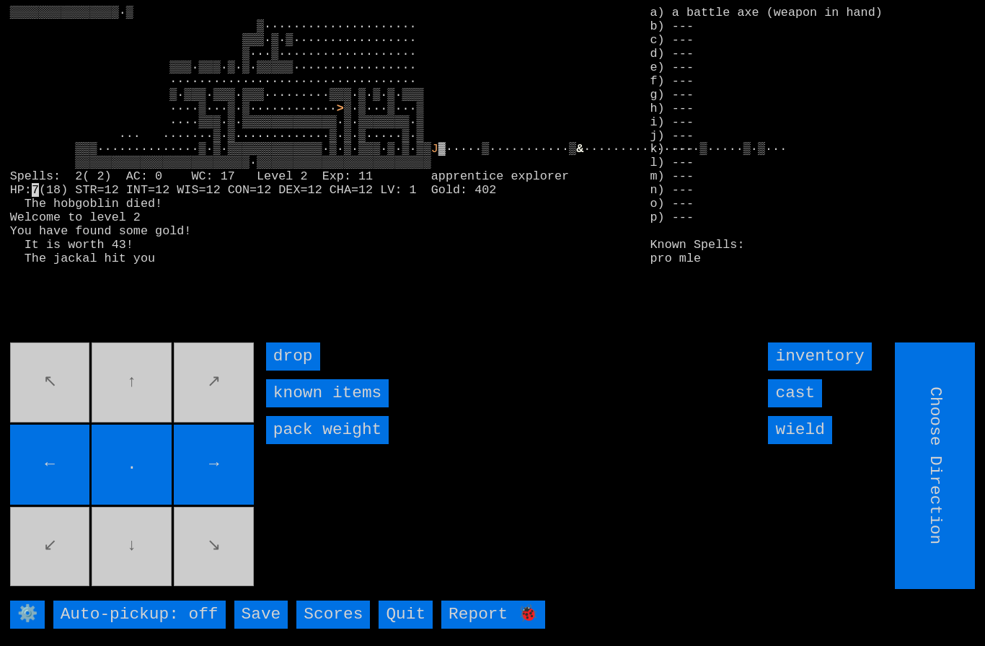
type input "Hold to Run"
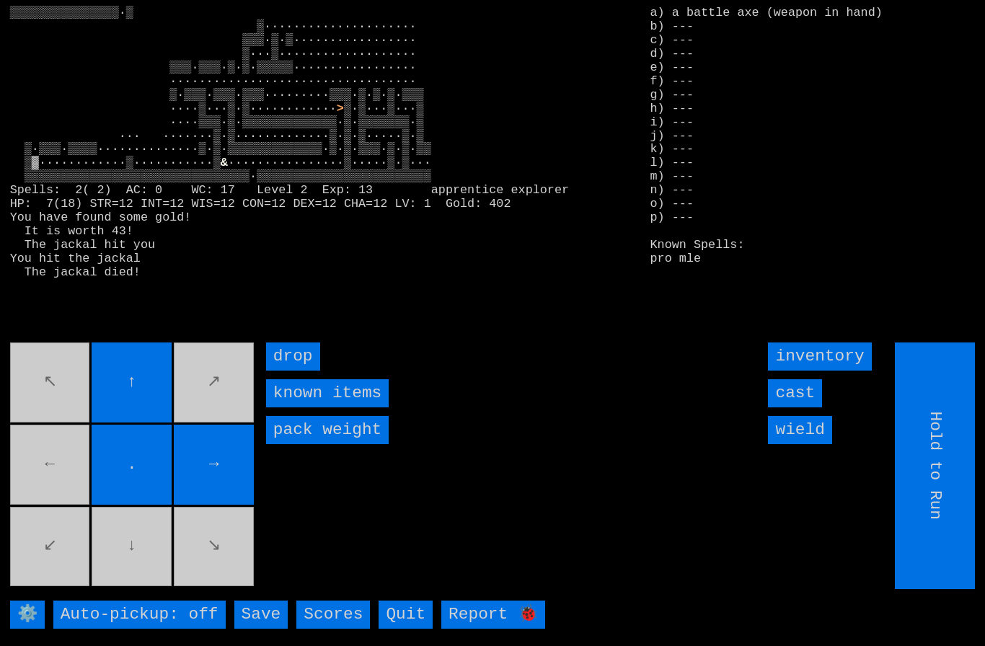
click at [49, 485] on movebuttons "↖ ↑ ↗ ← . → ↙ ↓ ↘" at bounding box center [133, 465] width 247 height 247
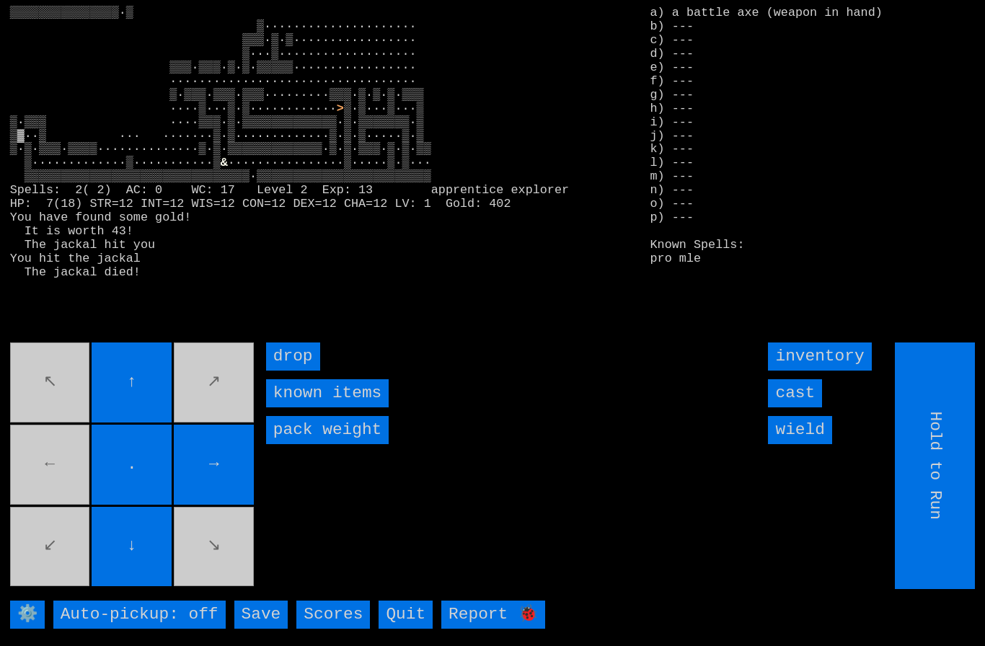
type input "Choose Direction"
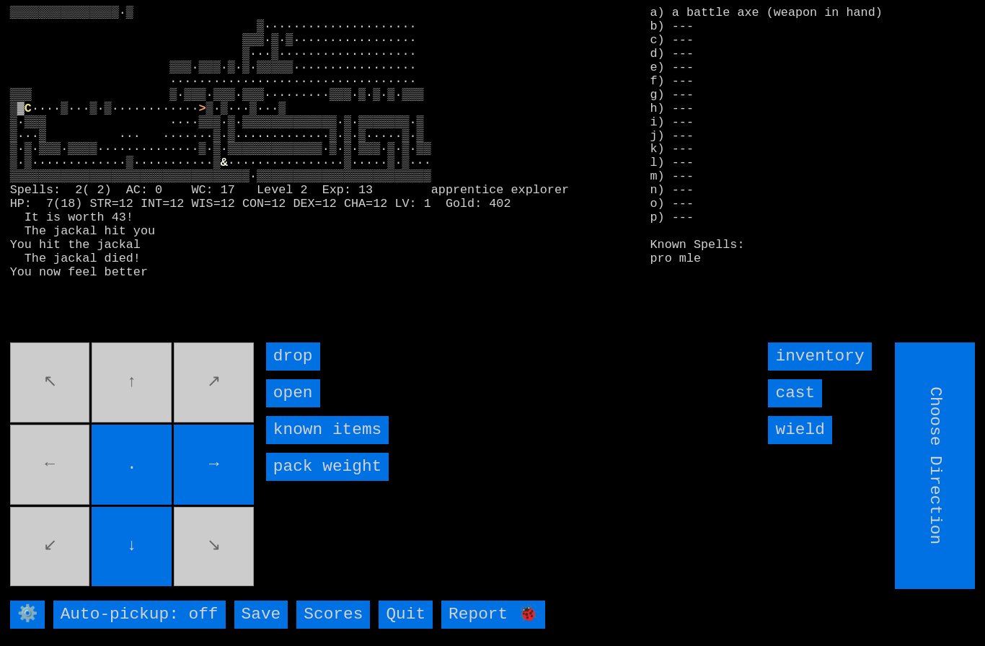
type input "Hold to Run"
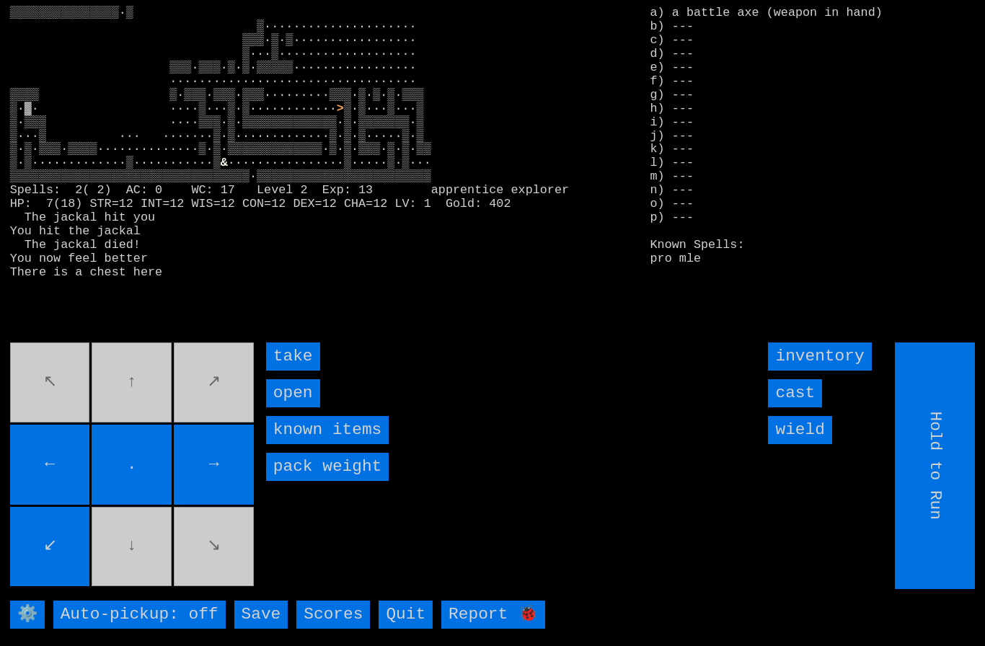
click at [292, 370] on input "take" at bounding box center [293, 356] width 54 height 28
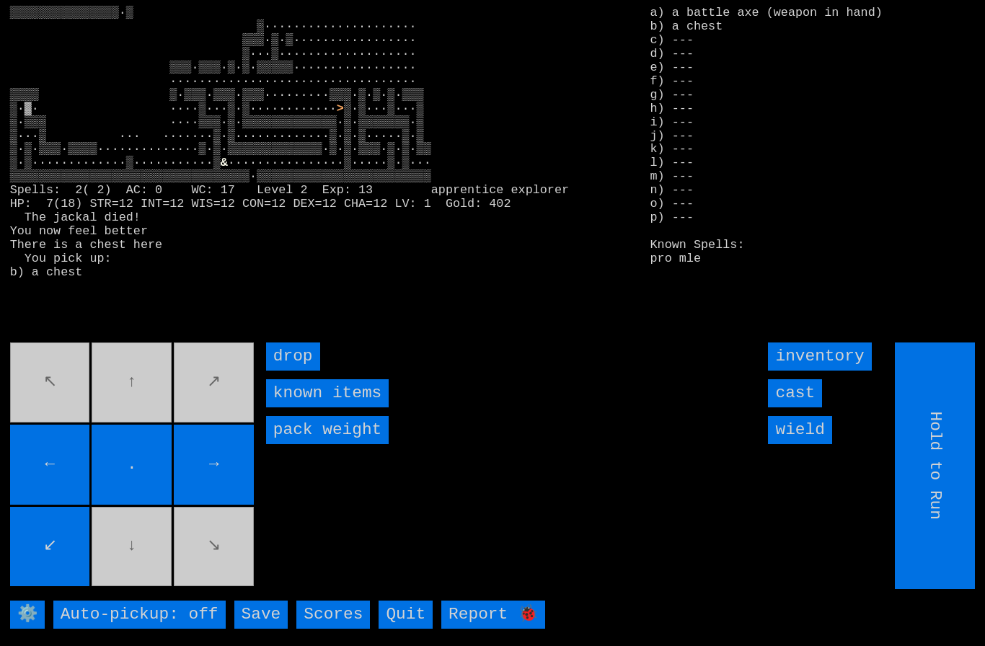
type input "Choose Direction"
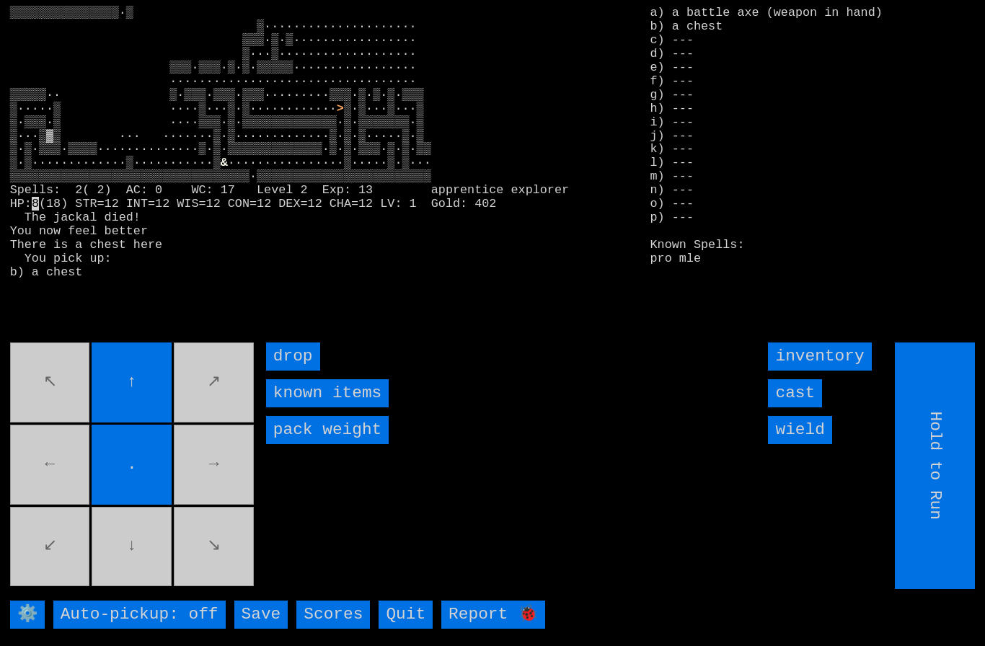
click at [937, 505] on input "Hold to Run" at bounding box center [935, 465] width 80 height 247
type input "Choose Direction"
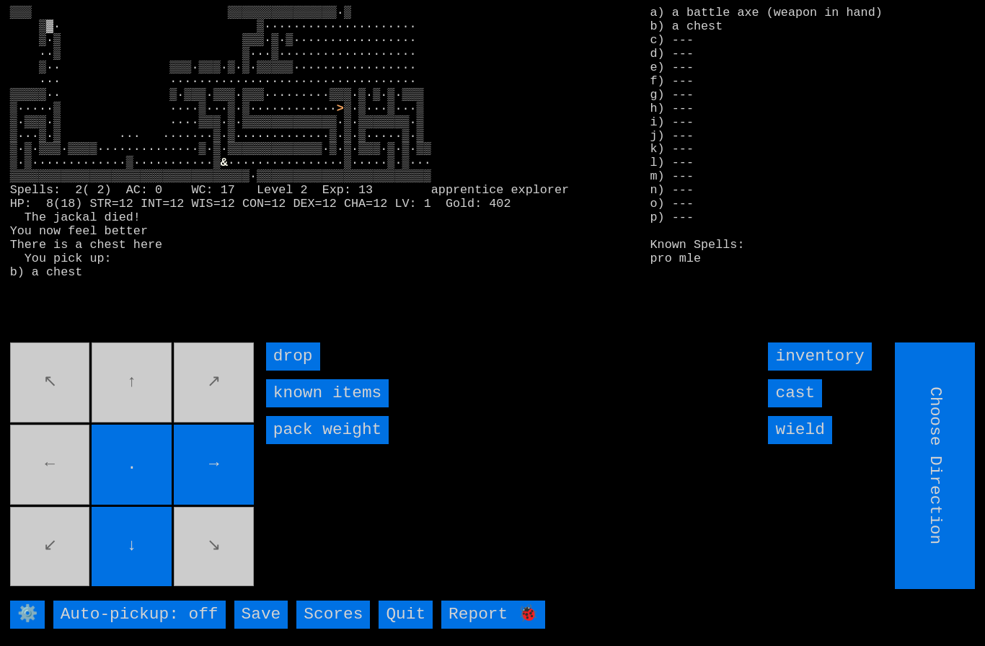
type input "Hold to Run"
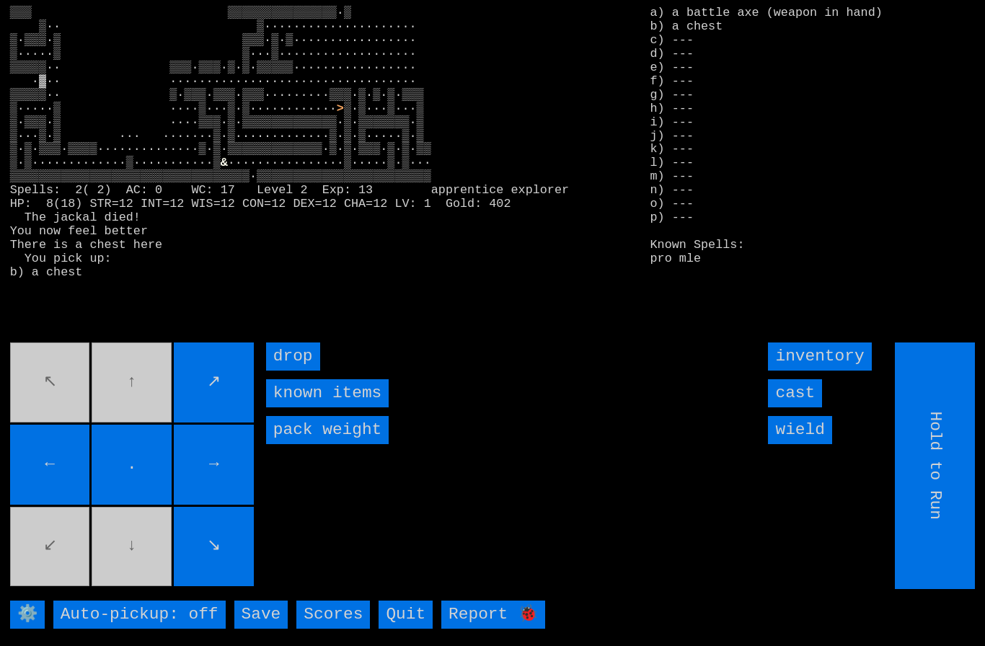
type input "Choose Direction"
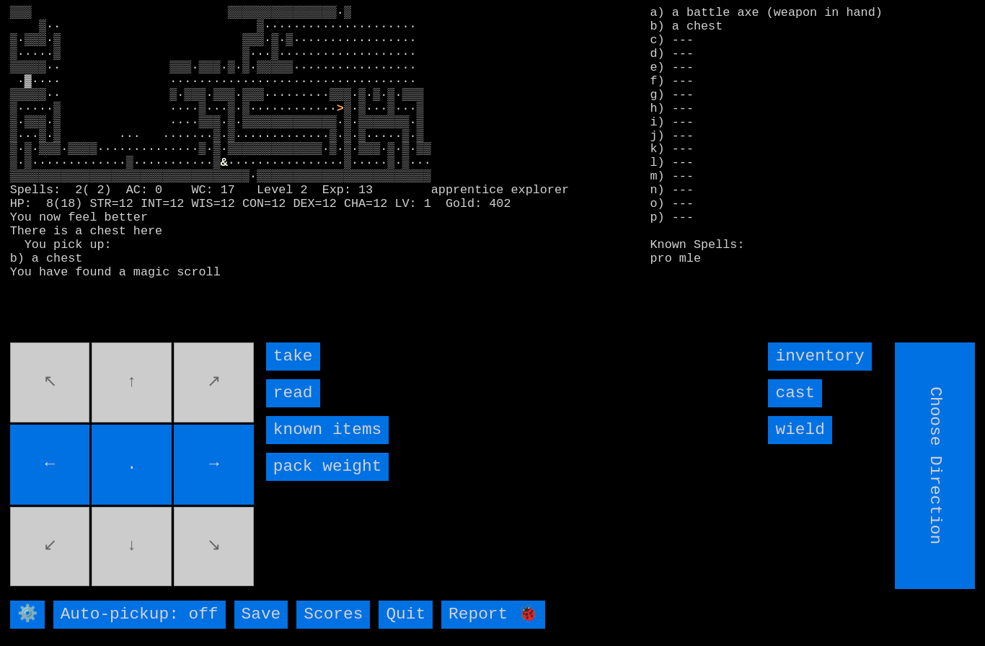
type input "Hold to Run"
click at [291, 370] on input "take" at bounding box center [293, 356] width 54 height 28
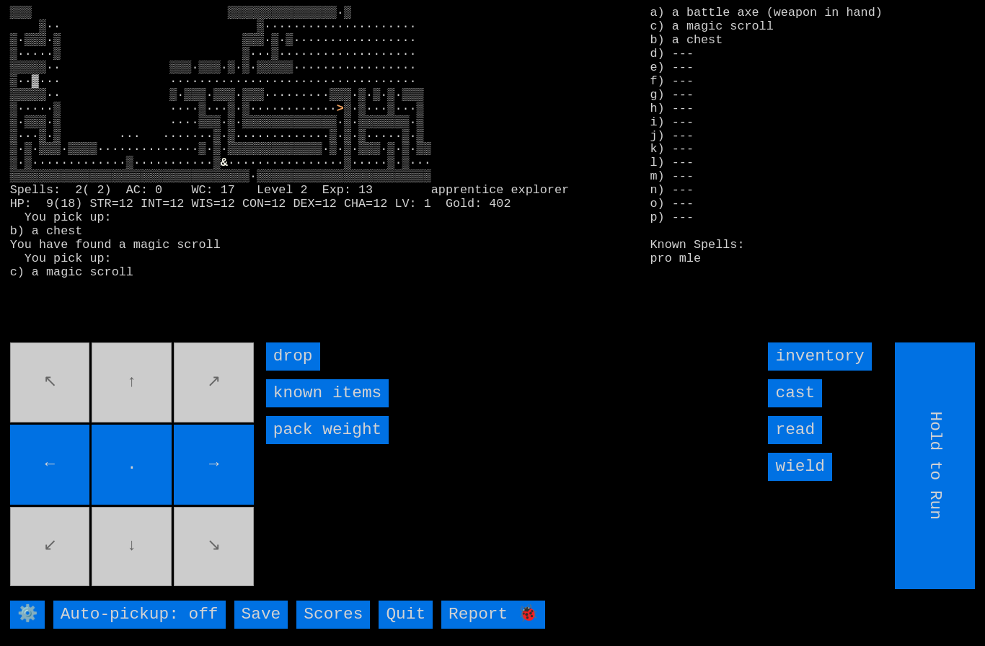
type input "Choose Direction"
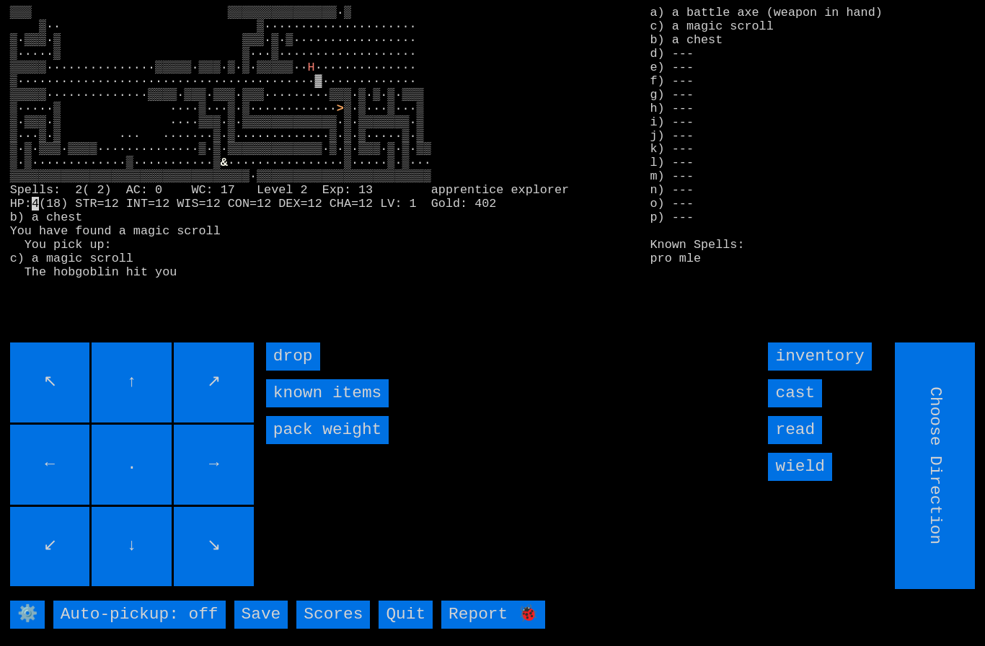
type input "Hold to Run"
